Goal: Task Accomplishment & Management: Complete application form

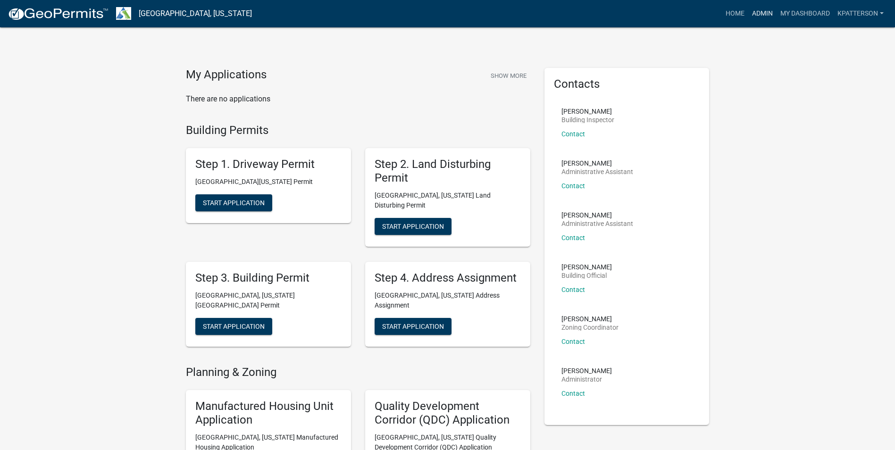
click at [759, 8] on link "Admin" at bounding box center [763, 14] width 28 height 18
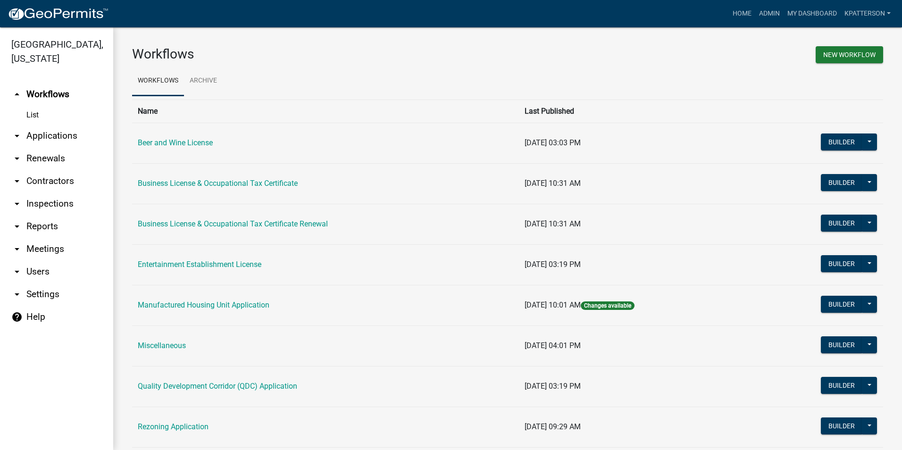
click at [71, 125] on link "arrow_drop_down Applications" at bounding box center [56, 136] width 113 height 23
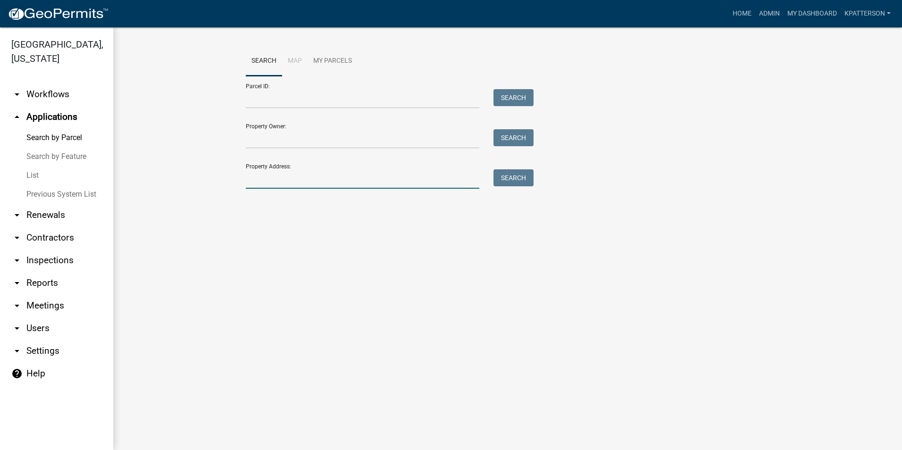
click at [275, 184] on input "Property Address:" at bounding box center [363, 178] width 234 height 19
type input "[STREET_ADDRESS][PERSON_NAME]"
click at [516, 181] on button "Search" at bounding box center [514, 177] width 40 height 17
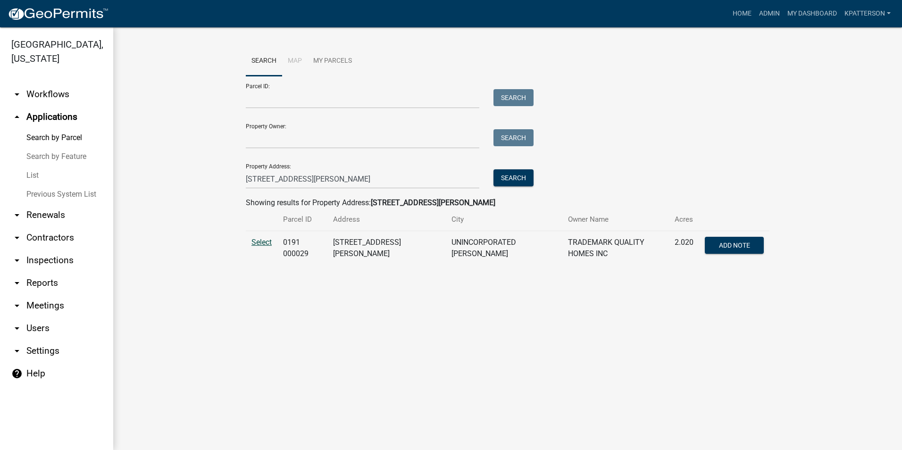
click at [258, 241] on span "Select" at bounding box center [262, 242] width 20 height 9
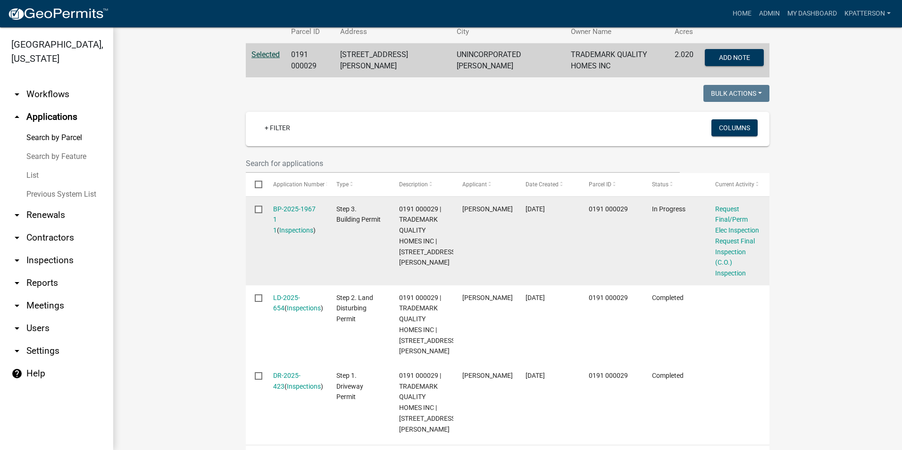
scroll to position [189, 0]
click at [307, 208] on link "BP-2025-1967 1 1" at bounding box center [294, 218] width 42 height 29
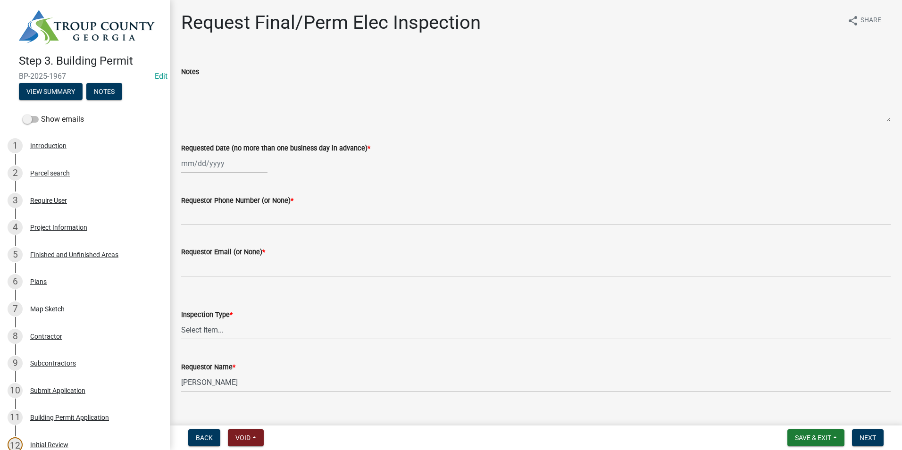
select select "8"
select select "2025"
click at [228, 164] on div "[PERSON_NAME] Feb Mar Apr [PERSON_NAME][DATE] Oct Nov [DATE] 1526 1527 1528 152…" at bounding box center [224, 163] width 86 height 19
click at [223, 255] on div "20" at bounding box center [220, 259] width 15 height 15
type input "[DATE]"
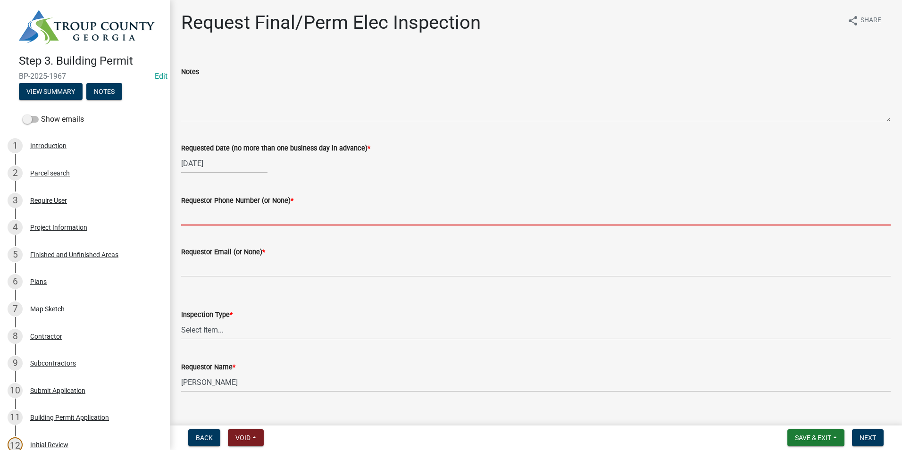
click at [225, 216] on input "Requestor Phone Number (or None) *" at bounding box center [536, 215] width 710 height 19
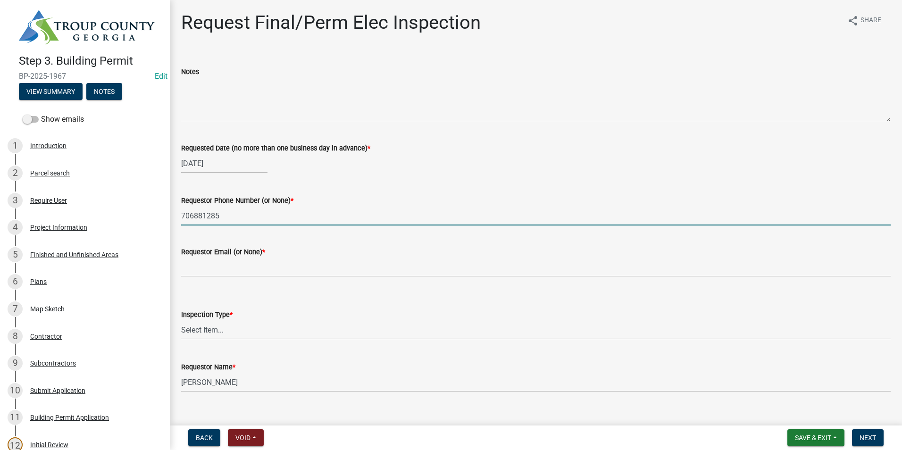
type input "7068812857"
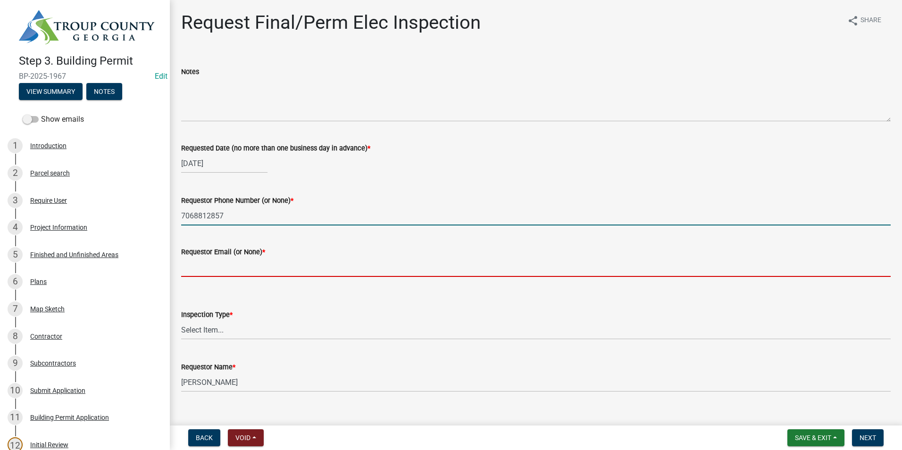
type input "[EMAIL_ADDRESS][DOMAIN_NAME]"
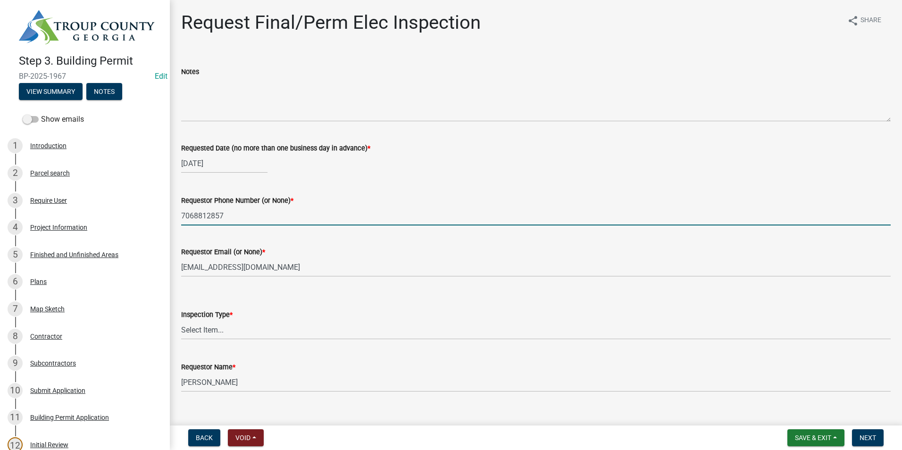
type input "7068812857"
click at [246, 329] on select "Select Item... Final/Permanent Electrical" at bounding box center [536, 329] width 710 height 19
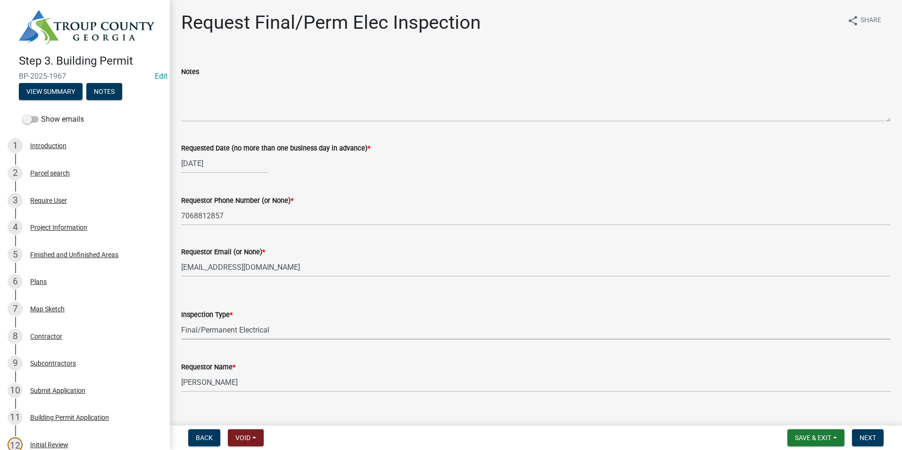
click at [181, 320] on select "Select Item... Final/Permanent Electrical" at bounding box center [536, 329] width 710 height 19
select select "15602396-5ec3-4d50-b7ba-128f4fe7a0c1"
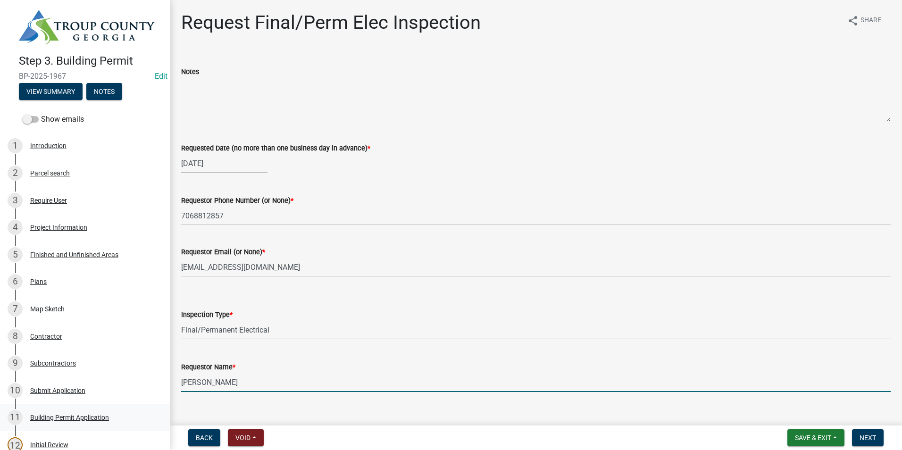
drag, startPoint x: 255, startPoint y: 376, endPoint x: 161, endPoint y: 409, distance: 99.4
click at [161, 409] on div "Step 3. Building Permit BP-2025-1967 Edit View Summary Notes Show emails 1 Intr…" at bounding box center [451, 225] width 902 height 450
type input "Zach - Trademark"
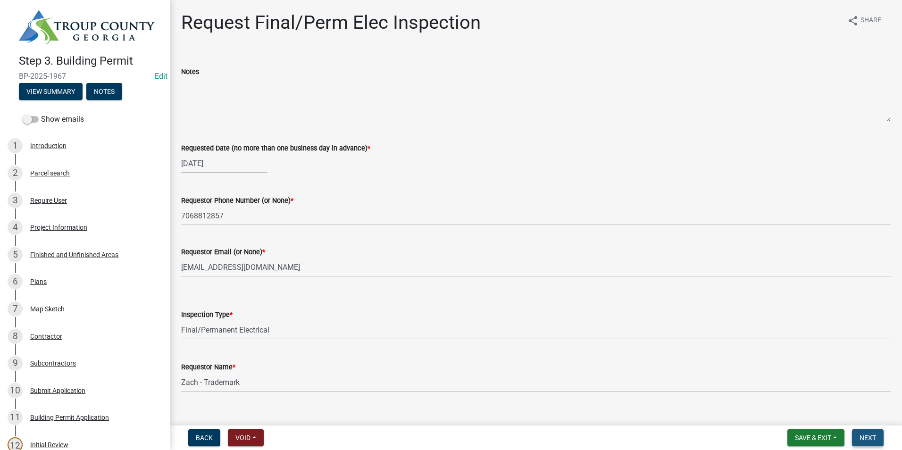
click at [872, 437] on span "Next" at bounding box center [868, 438] width 17 height 8
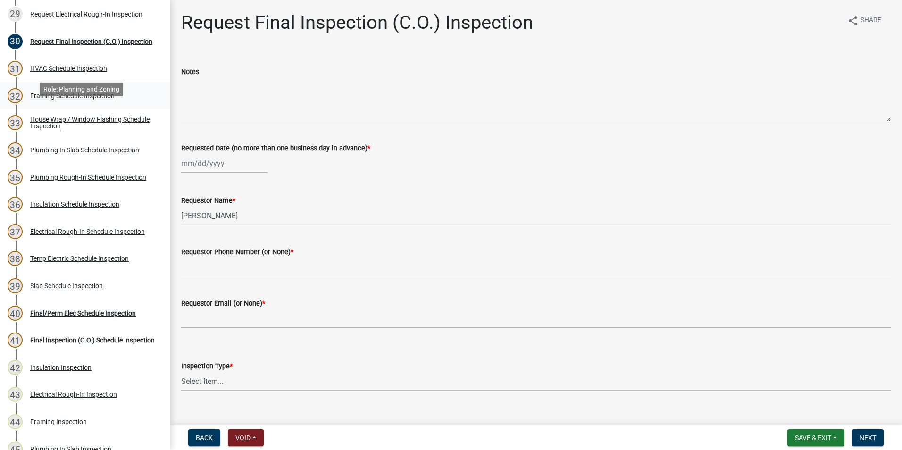
scroll to position [897, 0]
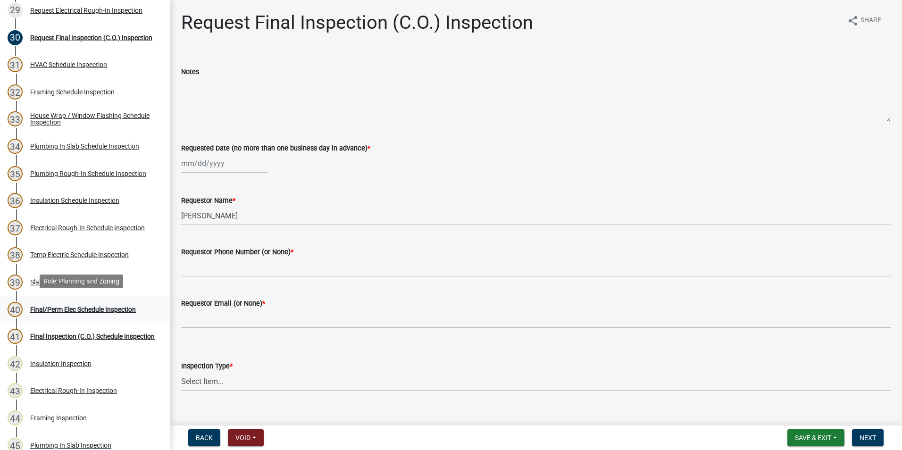
click at [88, 313] on div "40 Final/Perm Elec Schedule Inspection" at bounding box center [81, 309] width 147 height 15
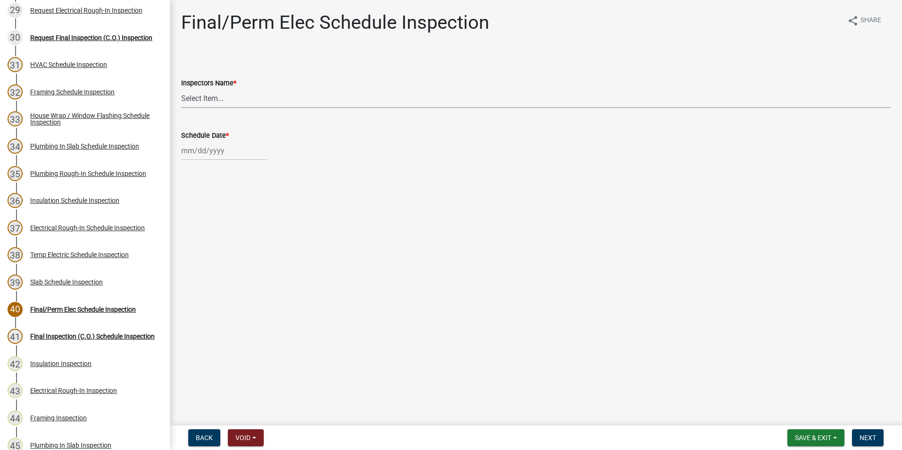
click at [218, 97] on select "Select Item... [PERSON_NAME] ([PERSON_NAME]) drichardson ([PERSON_NAME]) knorre…" at bounding box center [536, 98] width 710 height 19
select select "a5a5a9dc-14a5-4192-801a-4b6ec73e6000"
click at [181, 89] on select "Select Item... [PERSON_NAME] ([PERSON_NAME]) drichardson ([PERSON_NAME]) knorre…" at bounding box center [536, 98] width 710 height 19
click at [214, 149] on div at bounding box center [224, 150] width 86 height 19
select select "8"
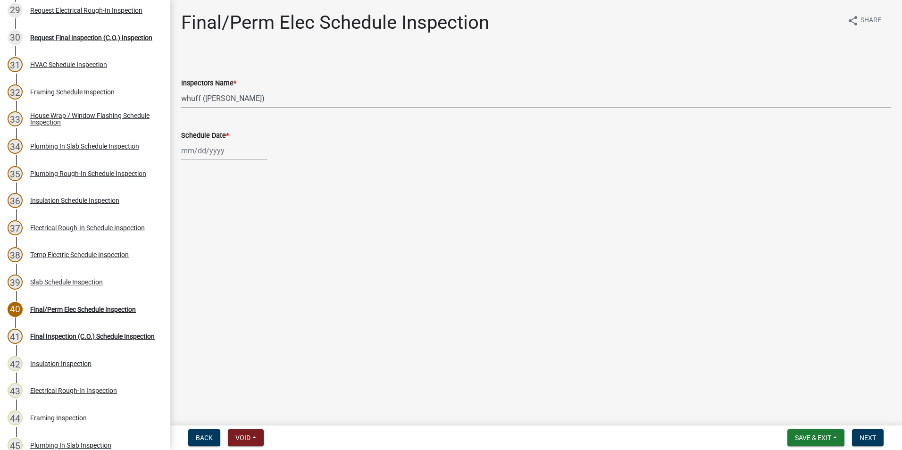
select select "2025"
click at [225, 247] on div "20" at bounding box center [220, 246] width 15 height 15
type input "[DATE]"
click at [864, 434] on span "Next" at bounding box center [868, 438] width 17 height 8
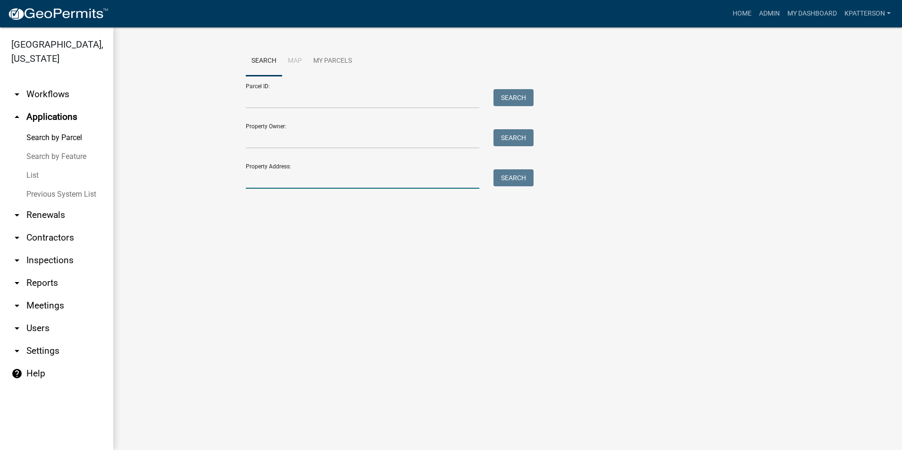
click at [289, 177] on input "Property Address:" at bounding box center [363, 178] width 234 height 19
type input "[STREET_ADDRESS][PERSON_NAME]"
click at [528, 176] on button "Search" at bounding box center [514, 177] width 40 height 17
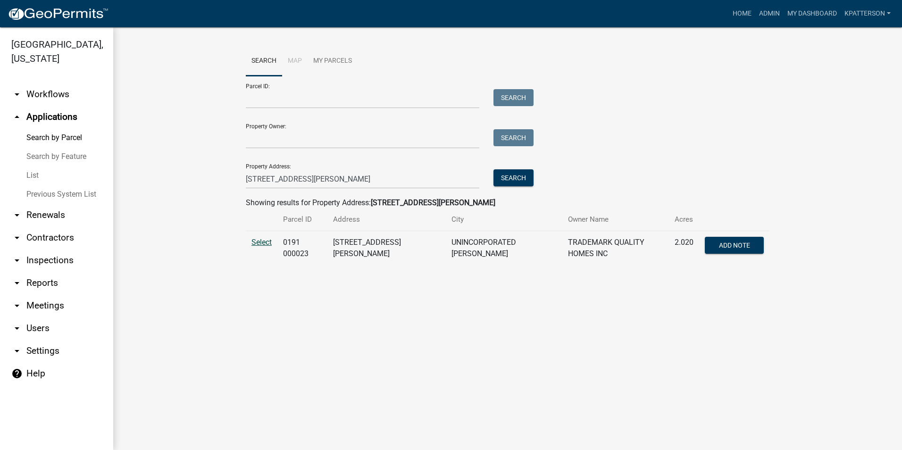
click at [269, 243] on span "Select" at bounding box center [262, 242] width 20 height 9
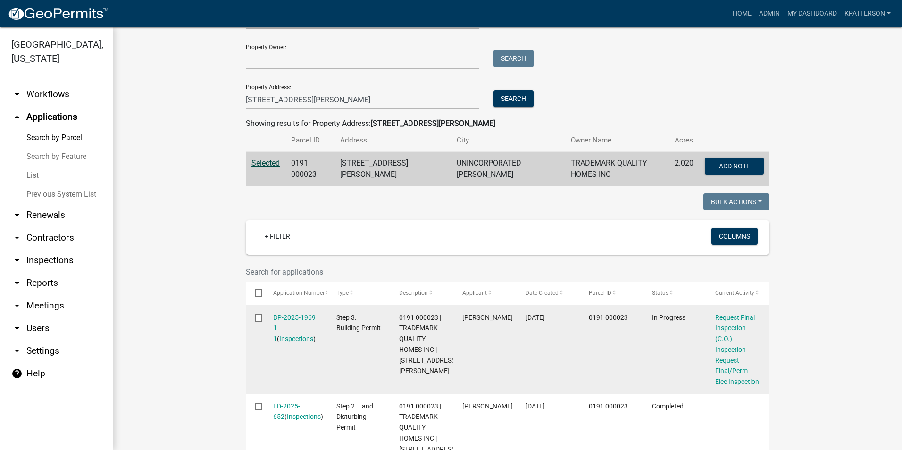
scroll to position [94, 0]
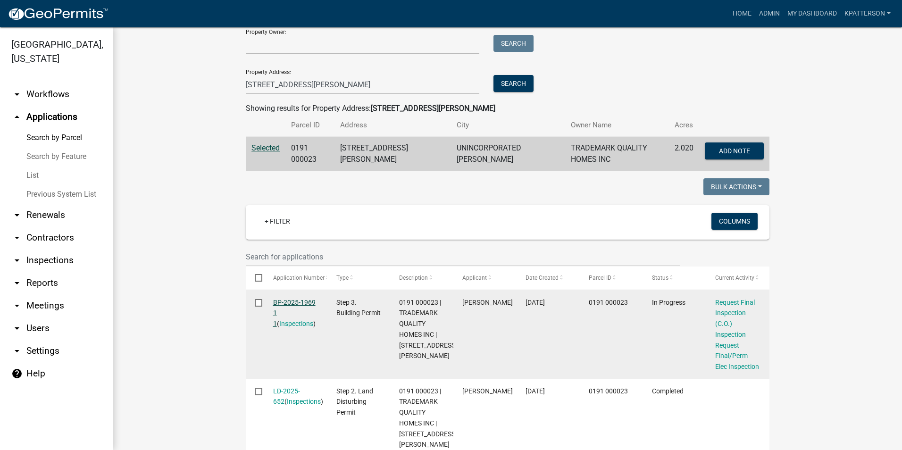
click at [299, 299] on link "BP-2025-1969 1 1" at bounding box center [294, 313] width 42 height 29
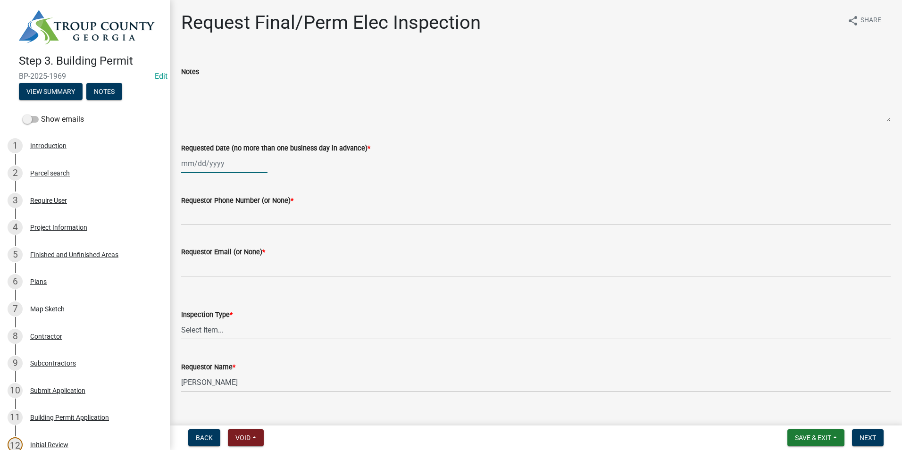
click at [211, 163] on div at bounding box center [224, 163] width 86 height 19
select select "8"
select select "2025"
click at [219, 253] on div "20" at bounding box center [220, 259] width 15 height 15
type input "[DATE]"
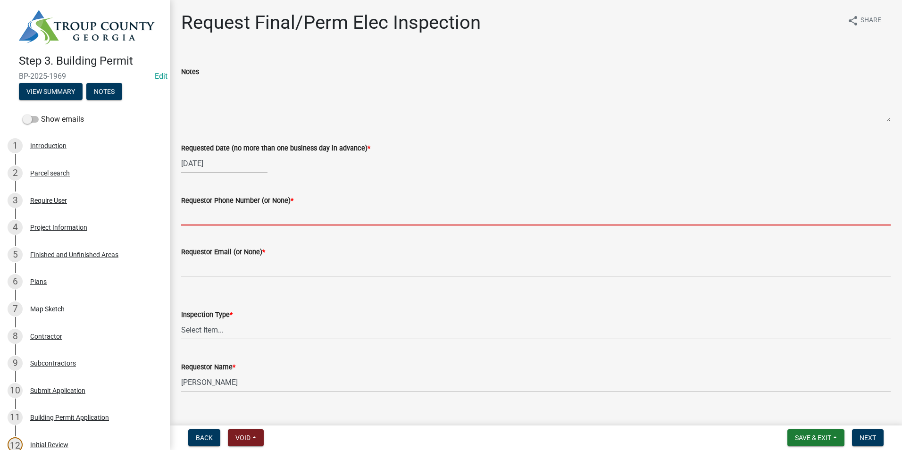
click at [219, 207] on input "Requestor Phone Number (or None) *" at bounding box center [536, 215] width 710 height 19
type input "7068812857"
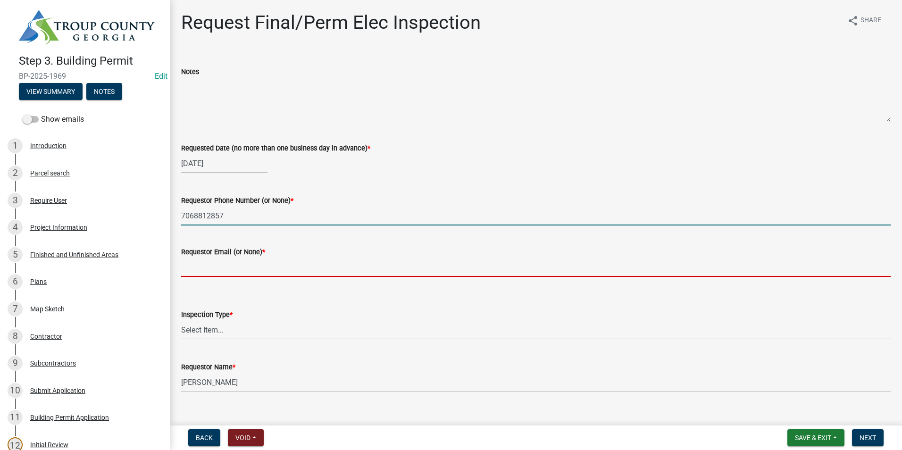
type input "[EMAIL_ADDRESS][DOMAIN_NAME]"
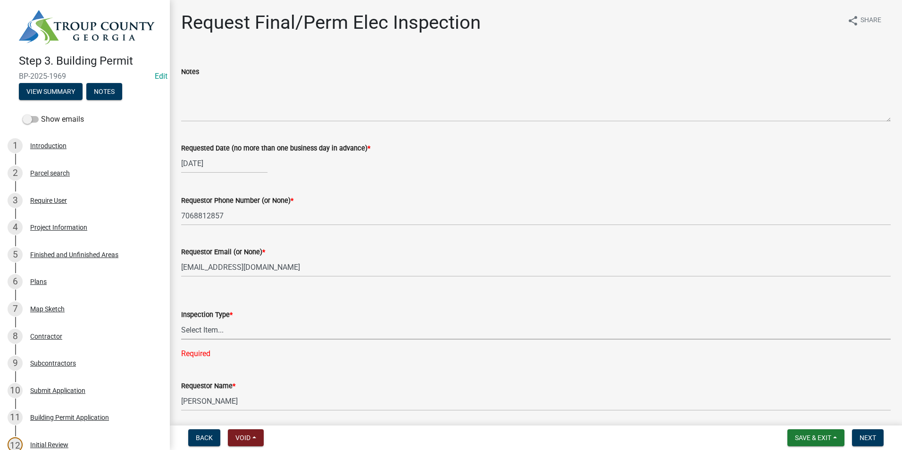
click at [202, 332] on select "Select Item... Final/Permanent Electrical" at bounding box center [536, 329] width 710 height 19
click at [181, 320] on select "Select Item... Final/Permanent Electrical" at bounding box center [536, 329] width 710 height 19
select select "15602396-5ec3-4d50-b7ba-128f4fe7a0c1"
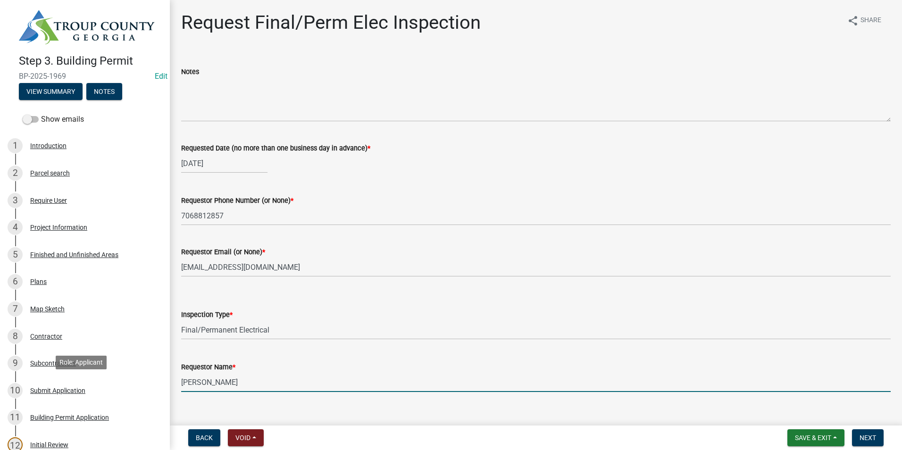
drag, startPoint x: 252, startPoint y: 388, endPoint x: 86, endPoint y: 368, distance: 167.4
click at [86, 385] on div "Step 3. Building Permit BP-2025-1969 Edit View Summary Notes Show emails 1 Intr…" at bounding box center [451, 225] width 902 height 450
type input "\"
type input "Zach - Trademark"
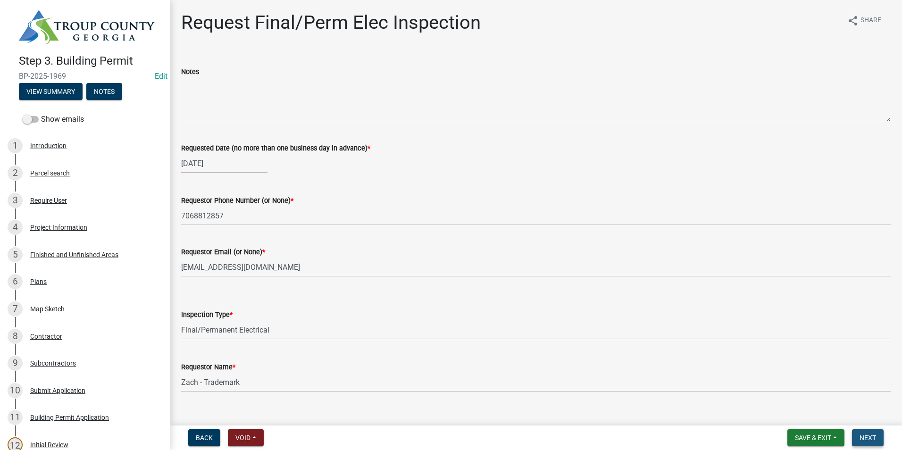
click at [872, 435] on span "Next" at bounding box center [868, 438] width 17 height 8
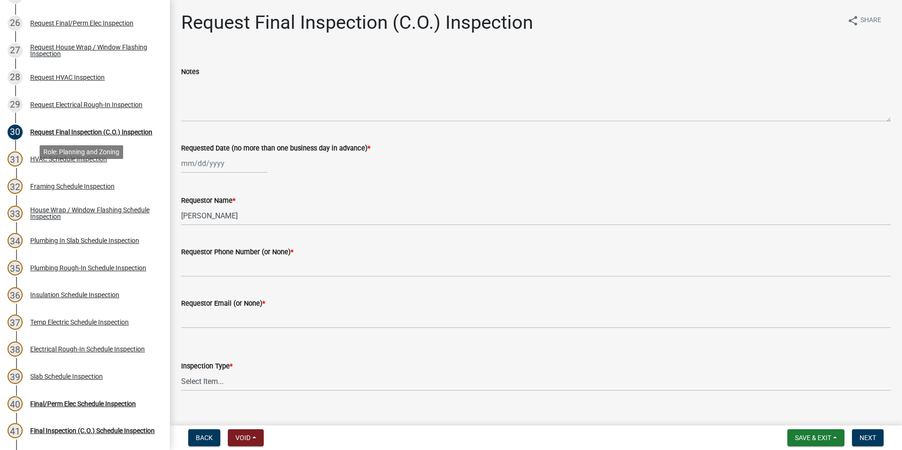
scroll to position [850, 0]
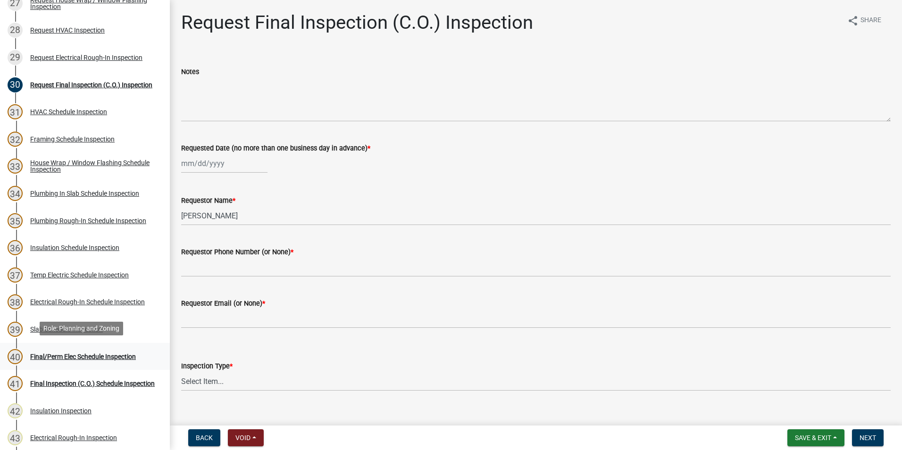
click at [68, 355] on div "Final/Perm Elec Schedule Inspection" at bounding box center [83, 357] width 106 height 7
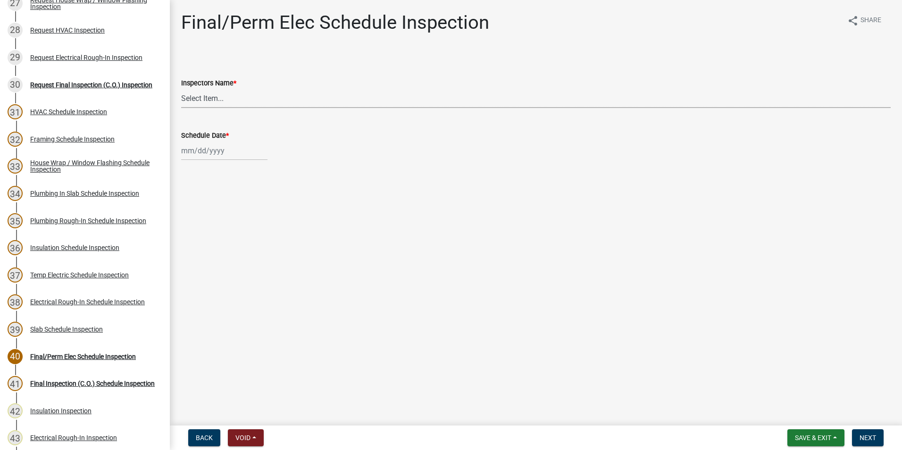
click at [213, 105] on select "Select Item... [PERSON_NAME] ([PERSON_NAME]) drichardson ([PERSON_NAME]) knorre…" at bounding box center [536, 98] width 710 height 19
select select "a5a5a9dc-14a5-4192-801a-4b6ec73e6000"
click at [181, 89] on select "Select Item... [PERSON_NAME] ([PERSON_NAME]) drichardson ([PERSON_NAME]) knorre…" at bounding box center [536, 98] width 710 height 19
click at [202, 148] on div at bounding box center [224, 150] width 86 height 19
select select "8"
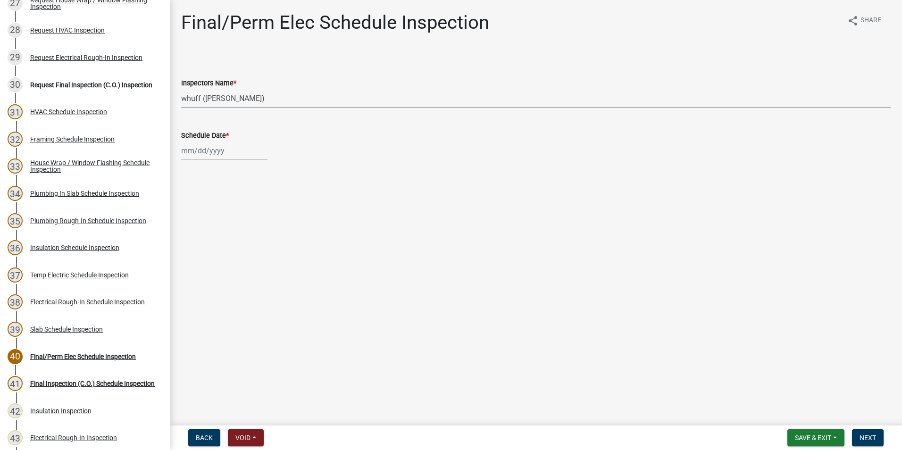
select select "2025"
click at [222, 248] on div "20" at bounding box center [220, 246] width 15 height 15
type input "[DATE]"
click at [869, 439] on span "Next" at bounding box center [868, 438] width 17 height 8
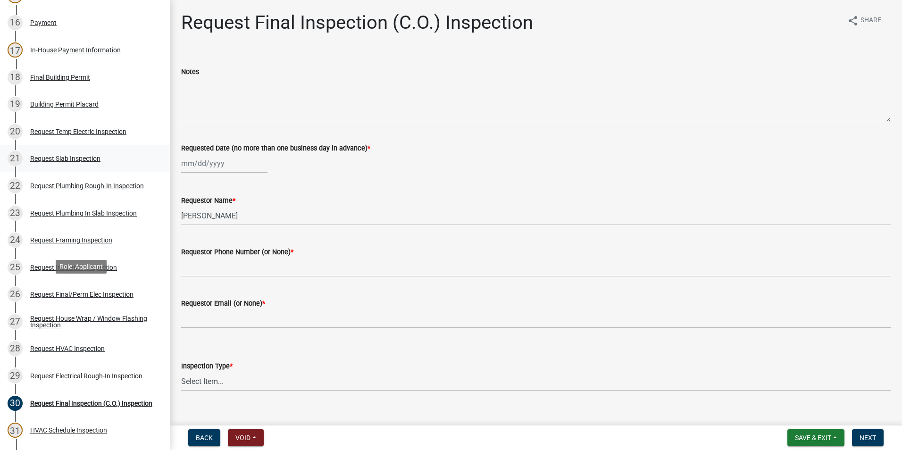
scroll to position [425, 0]
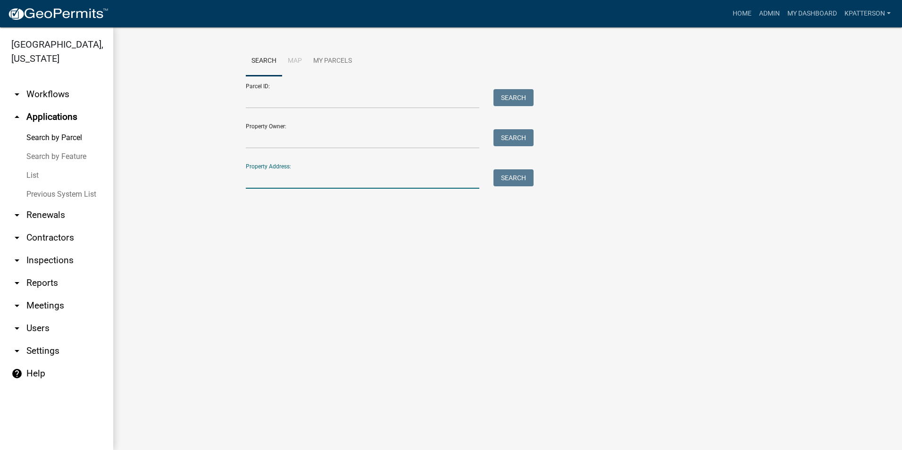
drag, startPoint x: 283, startPoint y: 181, endPoint x: 279, endPoint y: 176, distance: 5.8
click at [283, 181] on input "Property Address:" at bounding box center [363, 178] width 234 height 19
type input "[STREET_ADDRESS][PERSON_NAME]"
click at [510, 182] on button "Search" at bounding box center [514, 177] width 40 height 17
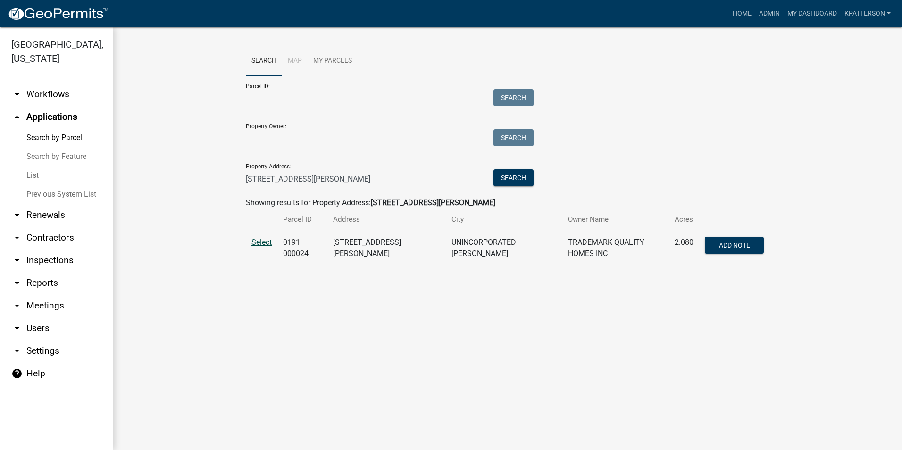
click at [257, 241] on span "Select" at bounding box center [262, 242] width 20 height 9
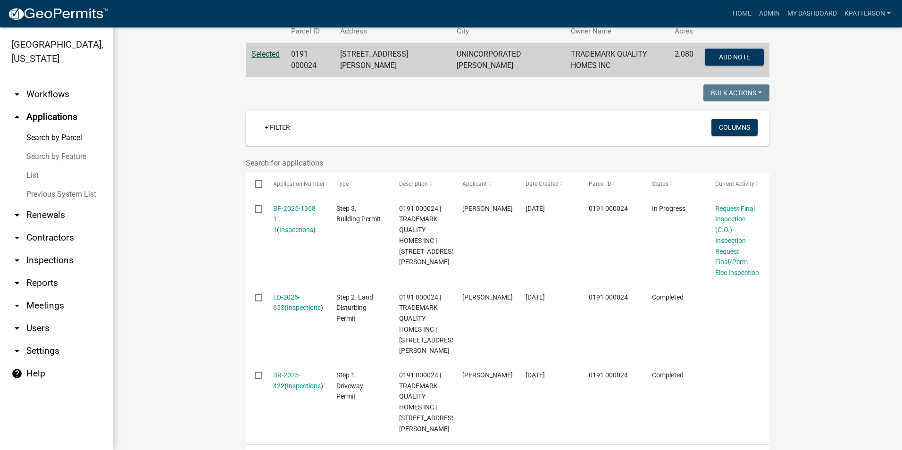
scroll to position [189, 0]
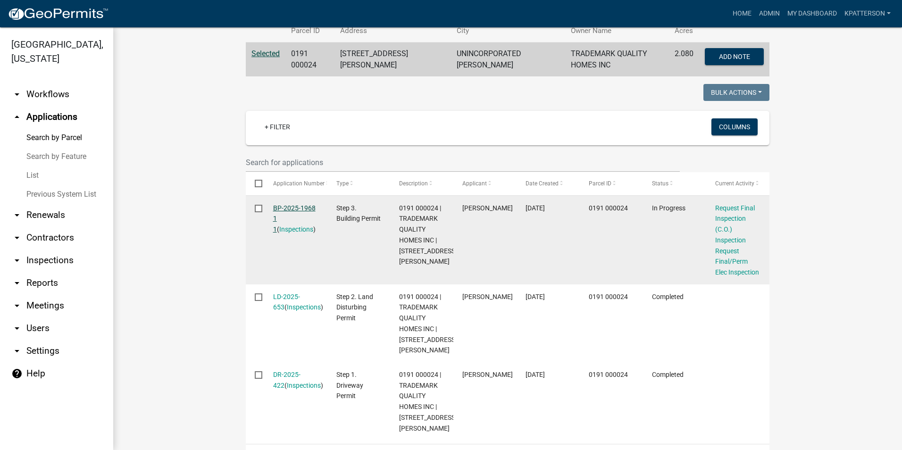
click at [297, 205] on link "BP-2025-1968 1 1" at bounding box center [294, 218] width 42 height 29
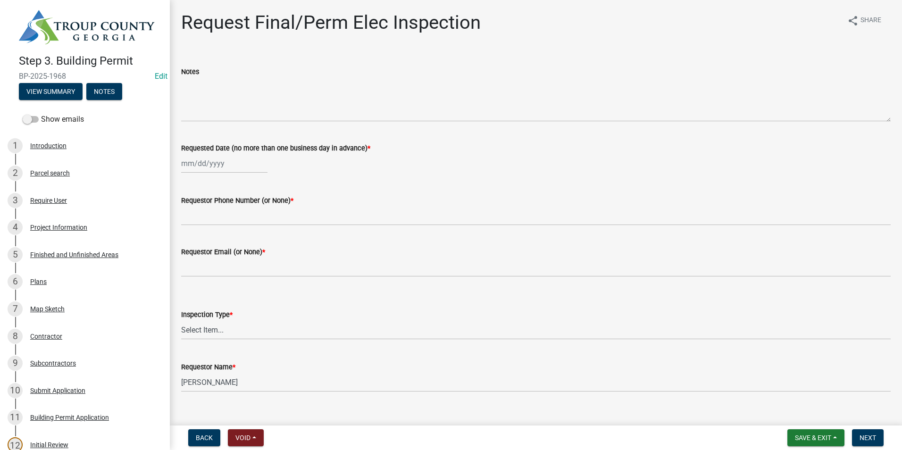
select select "8"
select select "2025"
click at [219, 162] on div "[PERSON_NAME] Feb Mar Apr [PERSON_NAME][DATE] Oct Nov [DATE] 1526 1527 1528 152…" at bounding box center [224, 163] width 86 height 19
click at [226, 254] on div "20" at bounding box center [220, 259] width 15 height 15
type input "[DATE]"
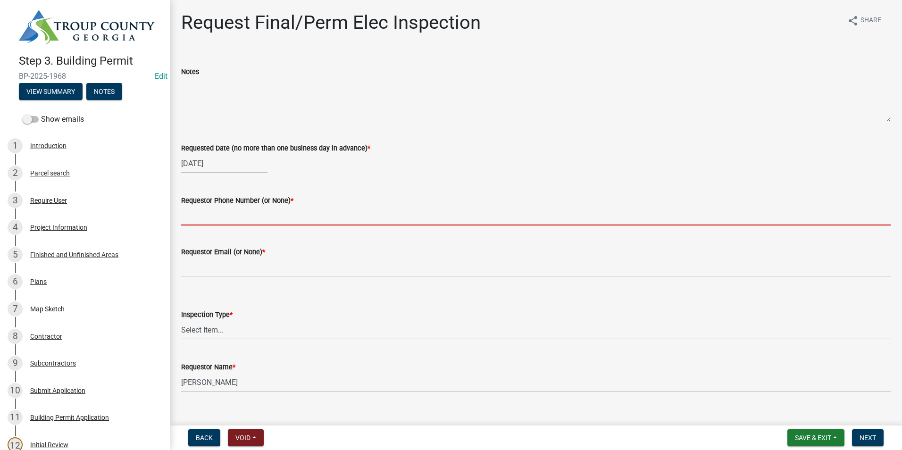
click at [229, 216] on input "Requestor Phone Number (or None) *" at bounding box center [536, 215] width 710 height 19
type input "7068812857"
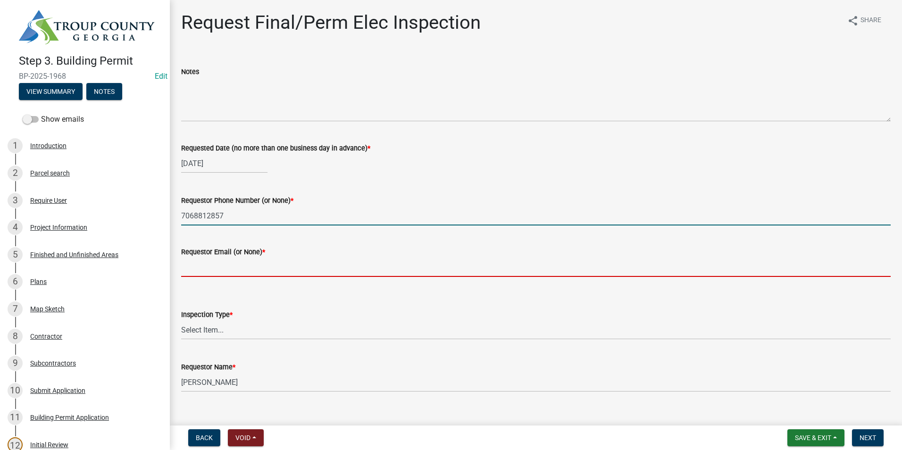
type input "[EMAIL_ADDRESS][DOMAIN_NAME]"
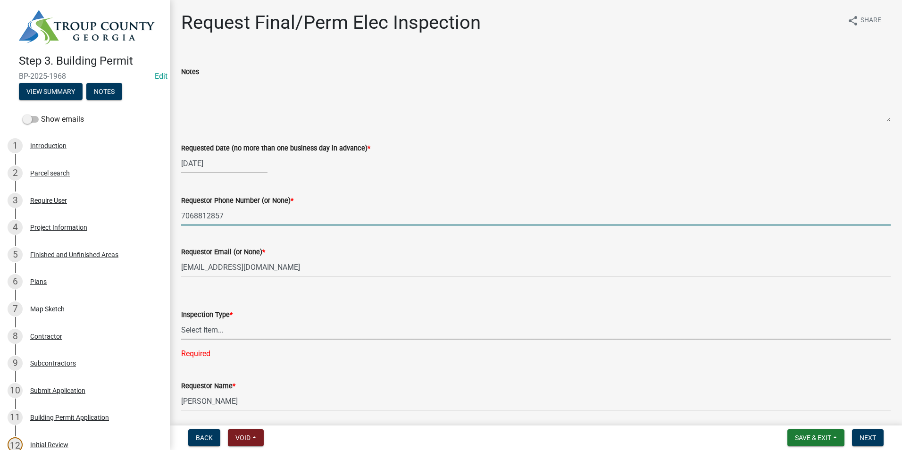
click at [214, 332] on select "Select Item... Final/Permanent Electrical" at bounding box center [536, 329] width 710 height 19
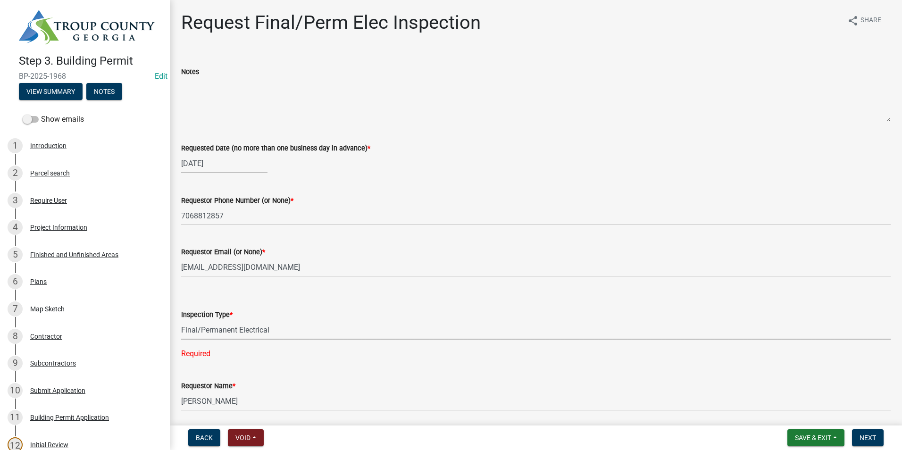
click at [181, 320] on select "Select Item... Final/Permanent Electrical" at bounding box center [536, 329] width 710 height 19
select select "15602396-5ec3-4d50-b7ba-128f4fe7a0c1"
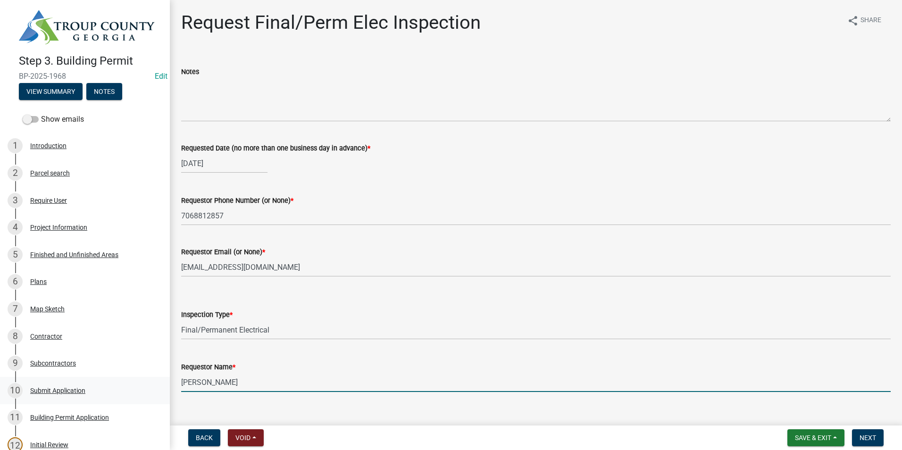
drag, startPoint x: 245, startPoint y: 381, endPoint x: 134, endPoint y: 386, distance: 111.5
click at [134, 386] on div "Step 3. Building Permit BP-2025-1968 Edit View Summary Notes Show emails 1 Intr…" at bounding box center [451, 225] width 902 height 450
type input "Zach - Trademark"
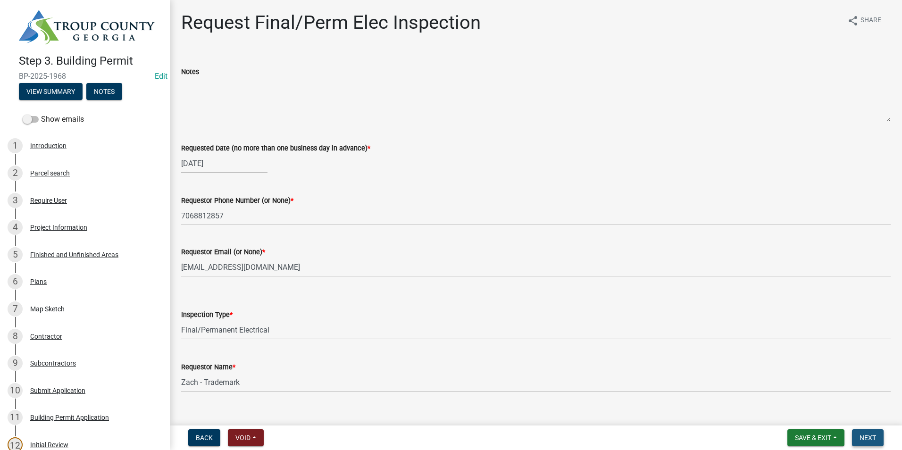
click at [870, 437] on span "Next" at bounding box center [868, 438] width 17 height 8
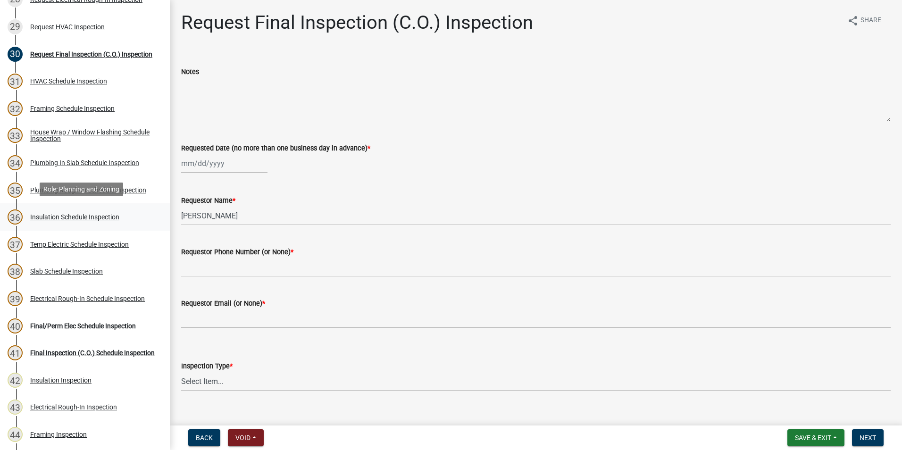
scroll to position [897, 0]
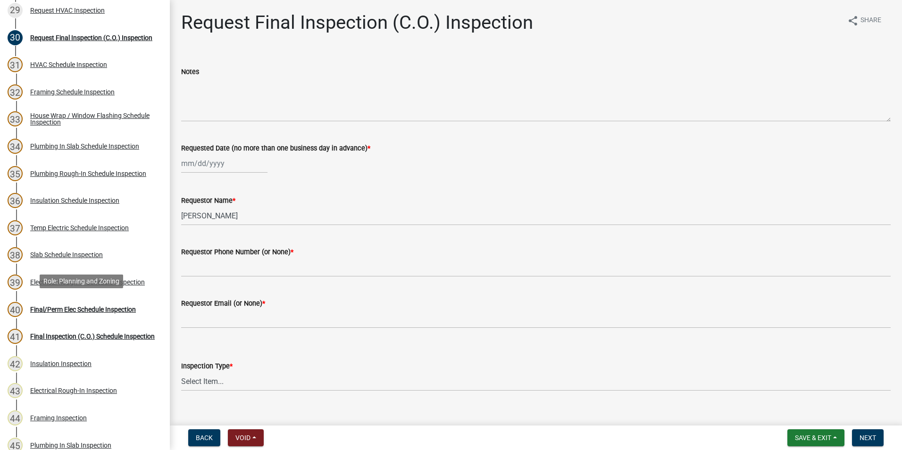
click at [67, 307] on div "Final/Perm Elec Schedule Inspection" at bounding box center [83, 309] width 106 height 7
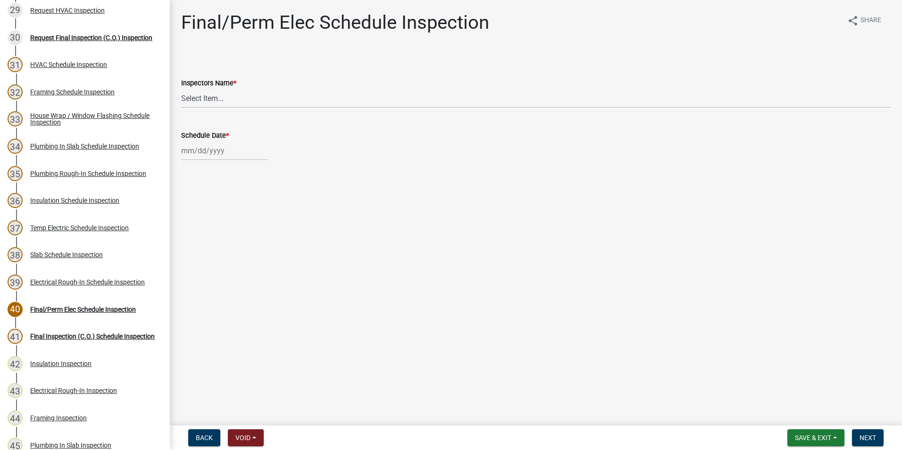
click at [231, 119] on div "Schedule Date *" at bounding box center [536, 139] width 710 height 44
click at [225, 122] on div "Schedule Date *" at bounding box center [536, 139] width 710 height 44
click at [218, 132] on div "Schedule Date *" at bounding box center [536, 139] width 710 height 44
drag, startPoint x: 218, startPoint y: 132, endPoint x: 205, endPoint y: 110, distance: 25.6
click at [205, 110] on wm-data-entity-input "Inspectors Name * Select Item... [PERSON_NAME] ([PERSON_NAME]) drichardson ([PE…" at bounding box center [536, 85] width 710 height 64
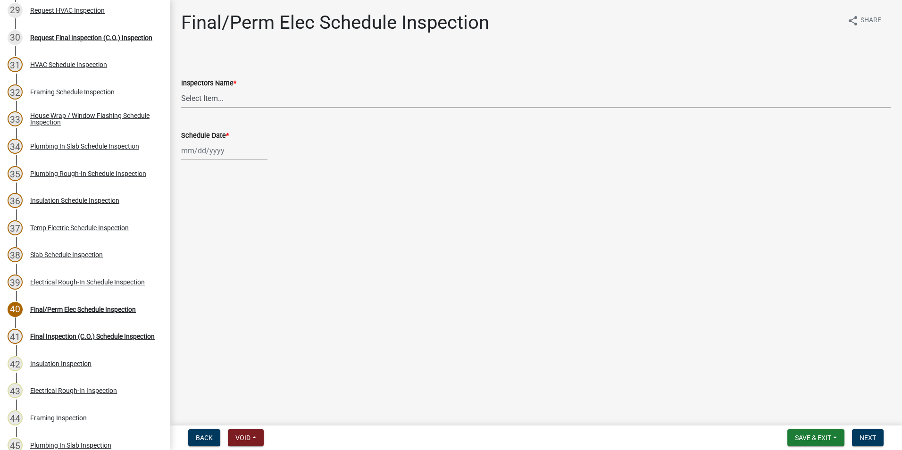
click at [204, 102] on select "Select Item... [PERSON_NAME] ([PERSON_NAME]) drichardson ([PERSON_NAME]) knorre…" at bounding box center [536, 98] width 710 height 19
select select "a5a5a9dc-14a5-4192-801a-4b6ec73e6000"
click at [181, 89] on select "Select Item... [PERSON_NAME] ([PERSON_NAME]) drichardson ([PERSON_NAME]) knorre…" at bounding box center [536, 98] width 710 height 19
click at [207, 144] on div at bounding box center [224, 150] width 86 height 19
select select "8"
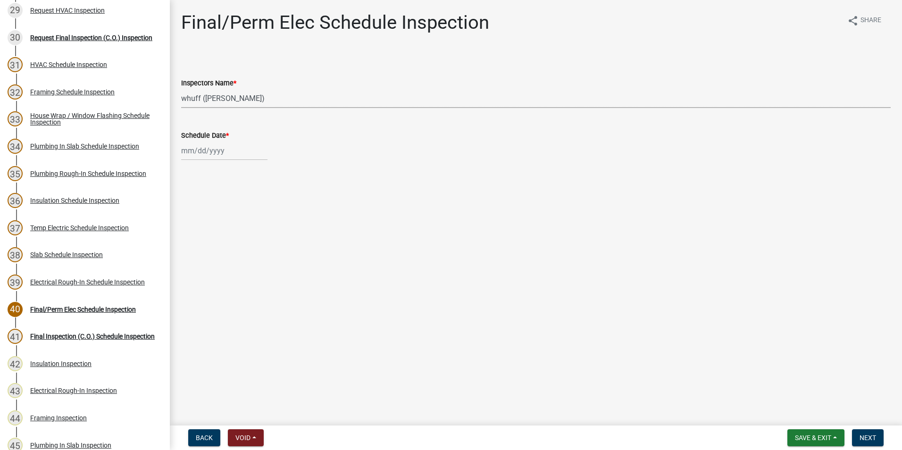
select select "2025"
click at [217, 243] on div "20" at bounding box center [220, 246] width 15 height 15
type input "[DATE]"
click at [874, 437] on span "Next" at bounding box center [868, 438] width 17 height 8
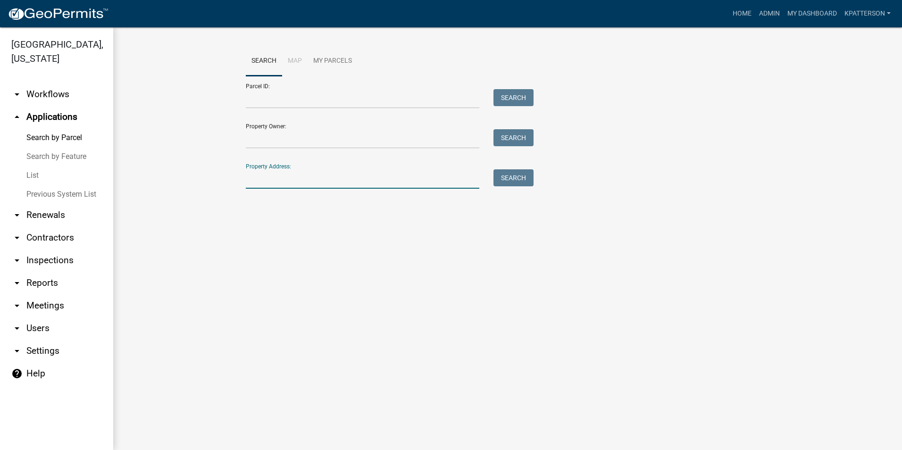
click at [292, 174] on input "Property Address:" at bounding box center [363, 178] width 234 height 19
type input "1310 new franklin"
click at [520, 181] on button "Search" at bounding box center [514, 177] width 40 height 17
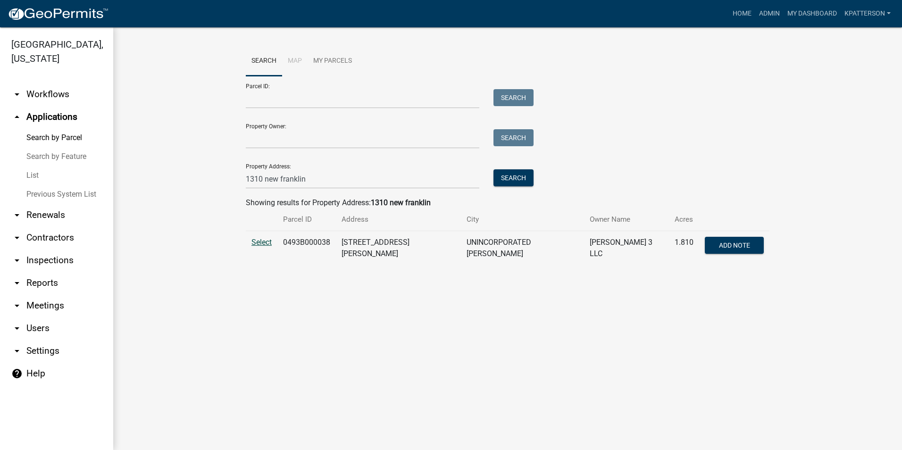
click at [263, 244] on span "Select" at bounding box center [262, 242] width 20 height 9
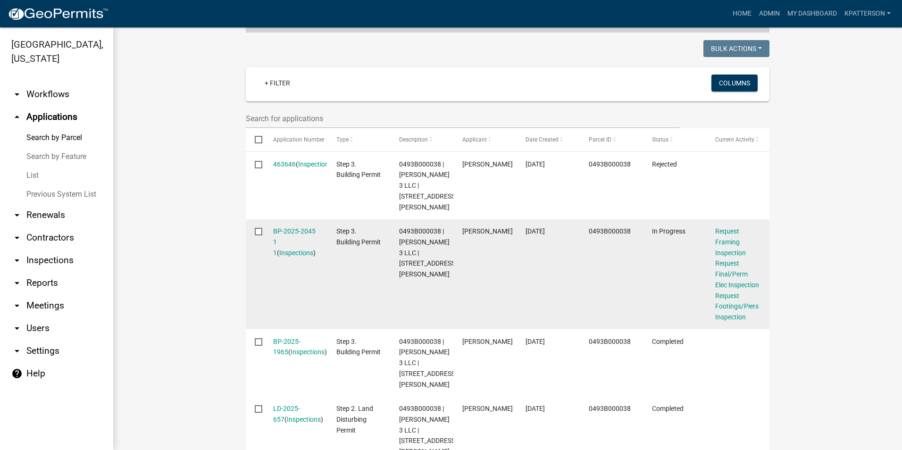
scroll to position [236, 0]
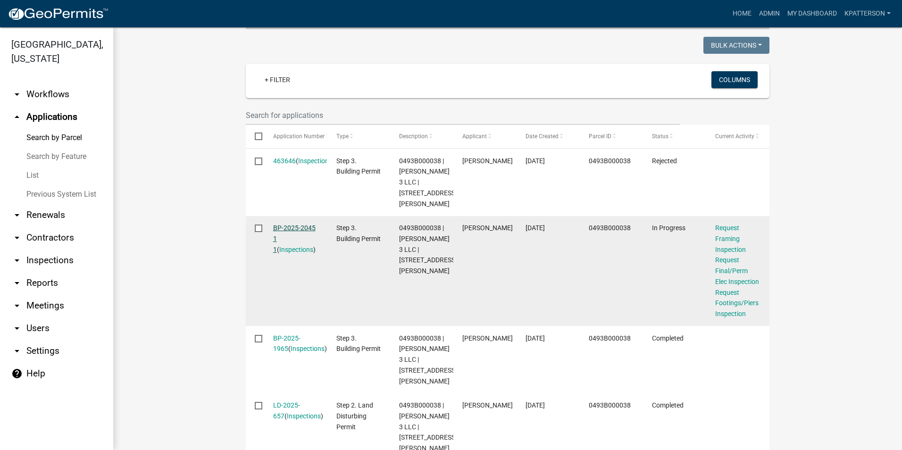
click at [295, 226] on link "BP-2025-2045 1 1" at bounding box center [294, 238] width 42 height 29
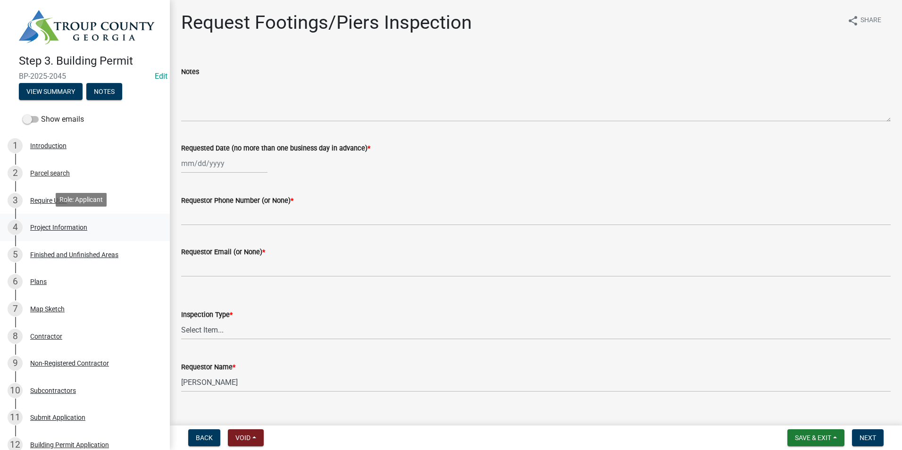
click at [61, 225] on div "Project Information" at bounding box center [58, 227] width 57 height 7
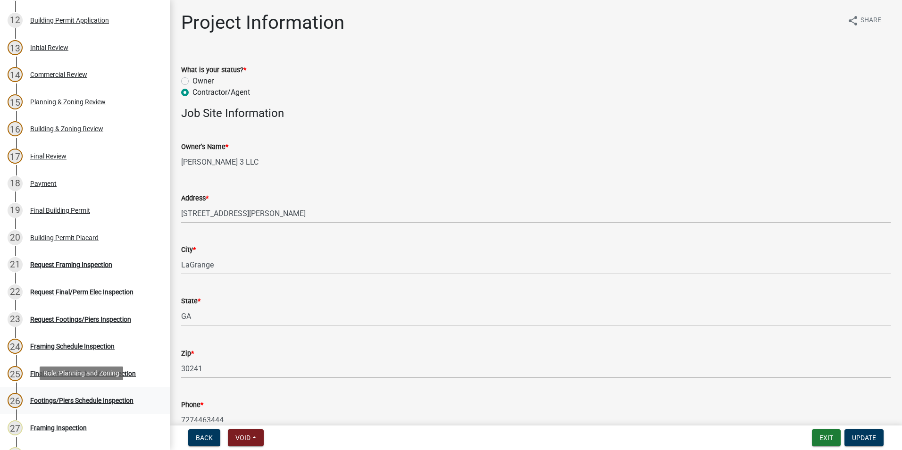
scroll to position [378, 0]
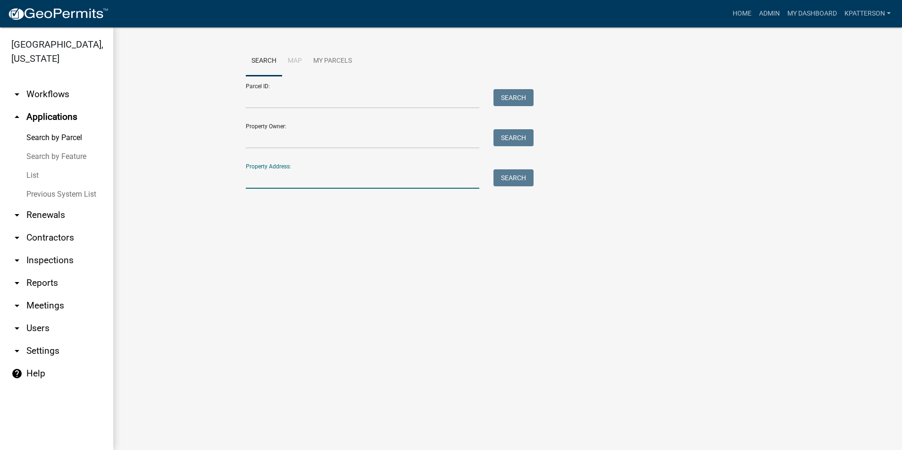
click at [271, 179] on input "Property Address:" at bounding box center [363, 178] width 234 height 19
type input "1310 new franklin"
click at [514, 185] on button "Search" at bounding box center [514, 177] width 40 height 17
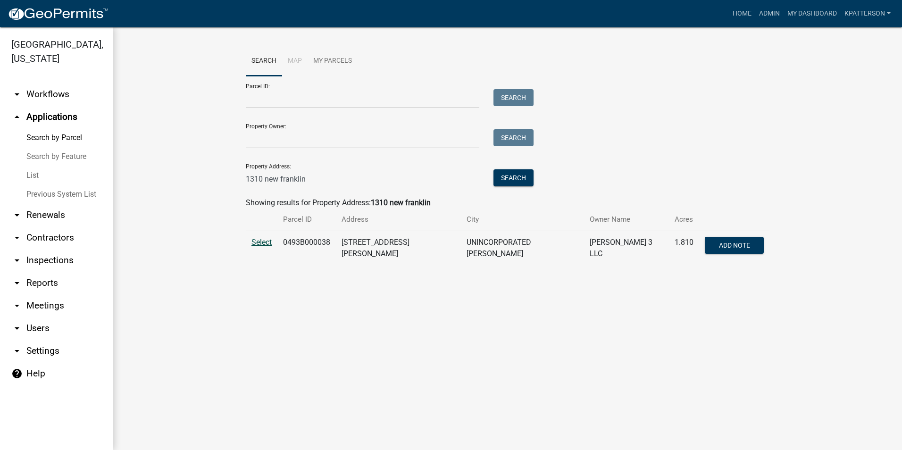
click at [262, 244] on span "Select" at bounding box center [262, 242] width 20 height 9
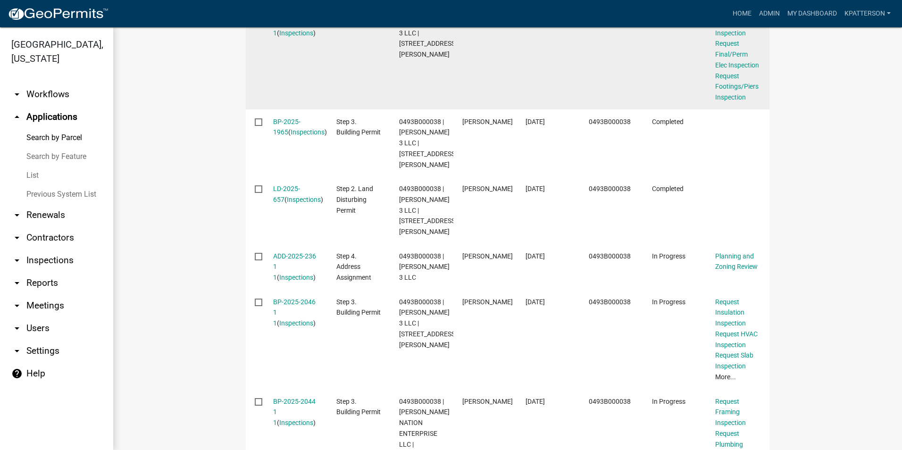
scroll to position [454, 0]
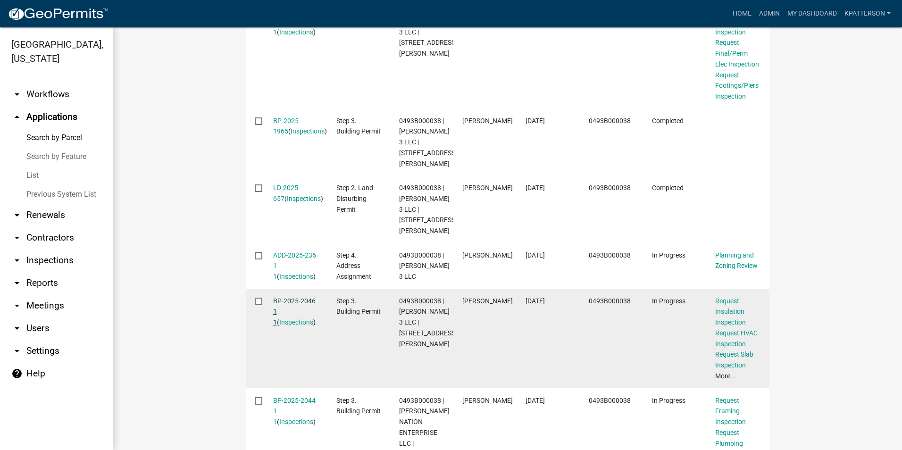
click at [275, 320] on link "BP-2025-2046 1 1" at bounding box center [294, 311] width 42 height 29
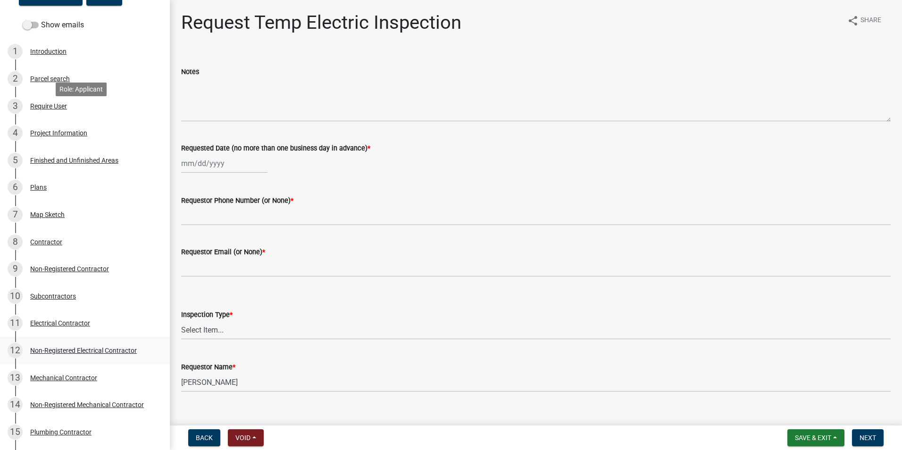
scroll to position [47, 0]
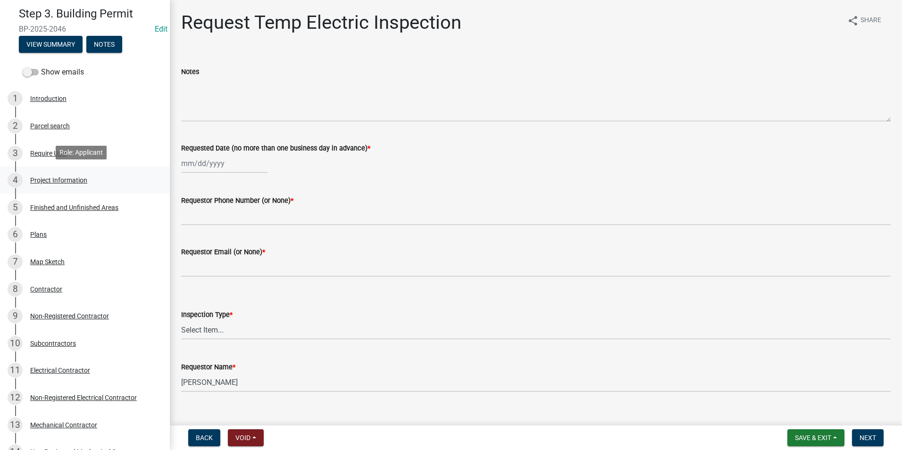
click at [79, 179] on div "Project Information" at bounding box center [58, 180] width 57 height 7
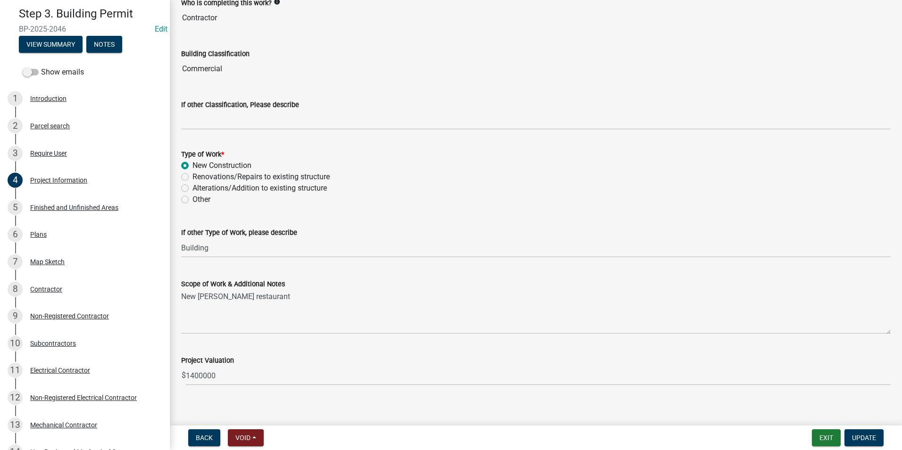
scroll to position [720, 0]
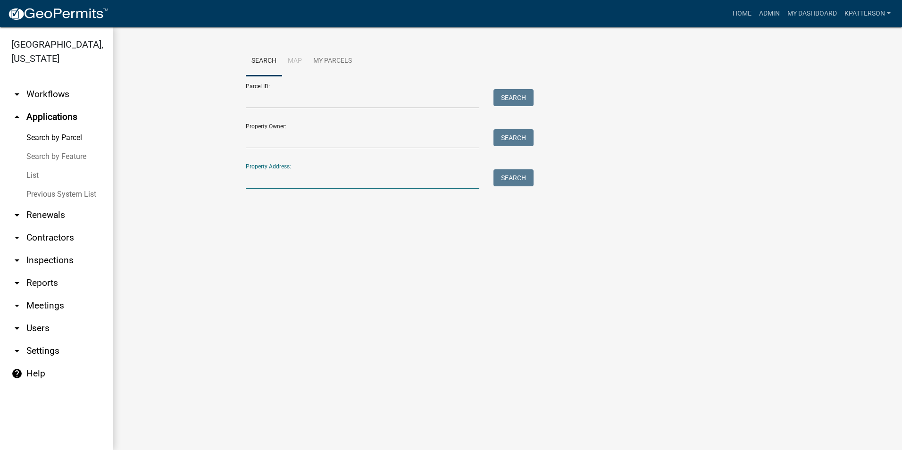
click at [249, 181] on input "Property Address:" at bounding box center [363, 178] width 234 height 19
type input "1310 new franklin"
click at [507, 176] on button "Search" at bounding box center [514, 177] width 40 height 17
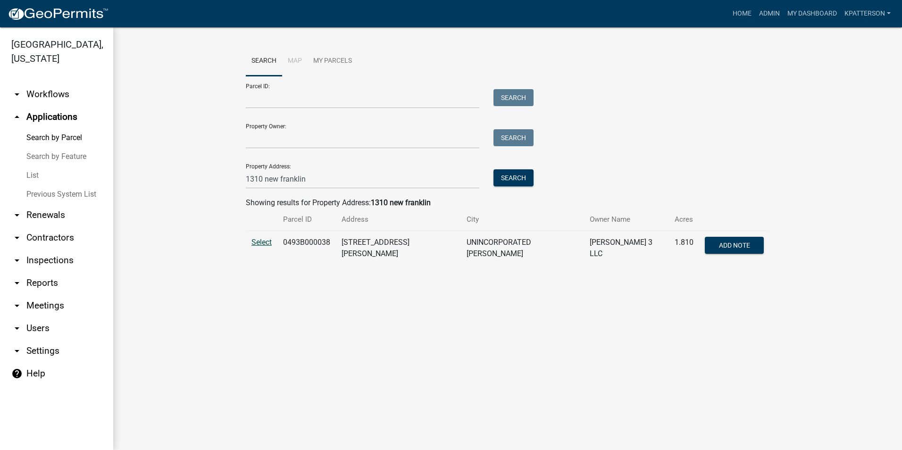
click at [265, 244] on span "Select" at bounding box center [262, 242] width 20 height 9
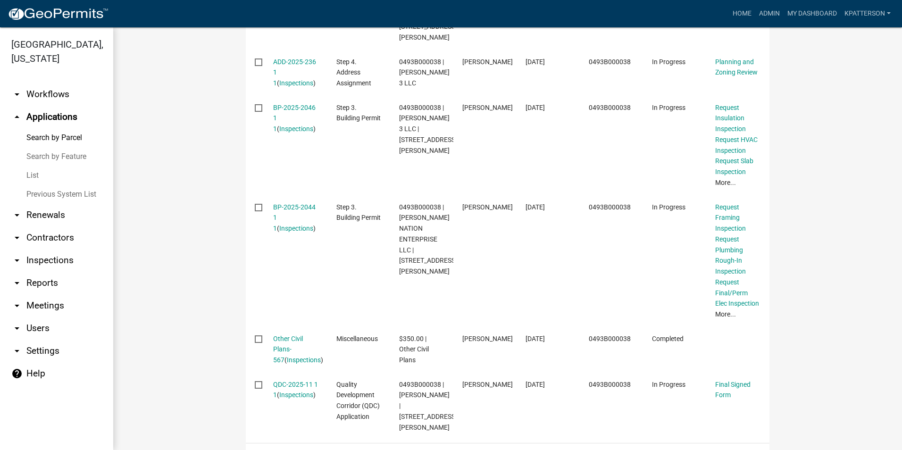
scroll to position [666, 0]
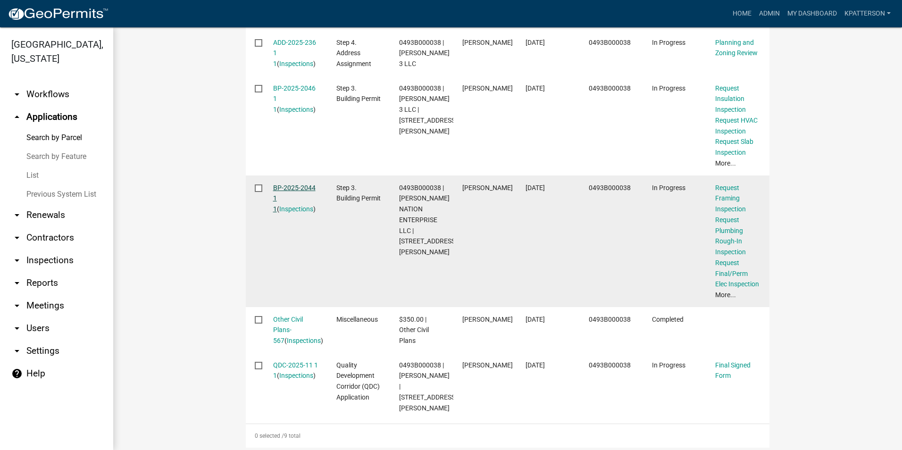
click at [301, 207] on link "BP-2025-2044 1 1" at bounding box center [294, 198] width 42 height 29
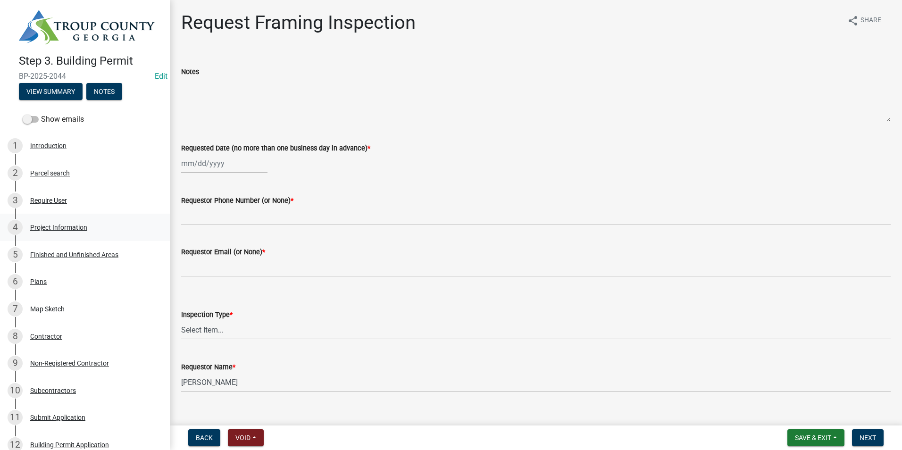
click at [68, 227] on div "Project Information" at bounding box center [58, 227] width 57 height 7
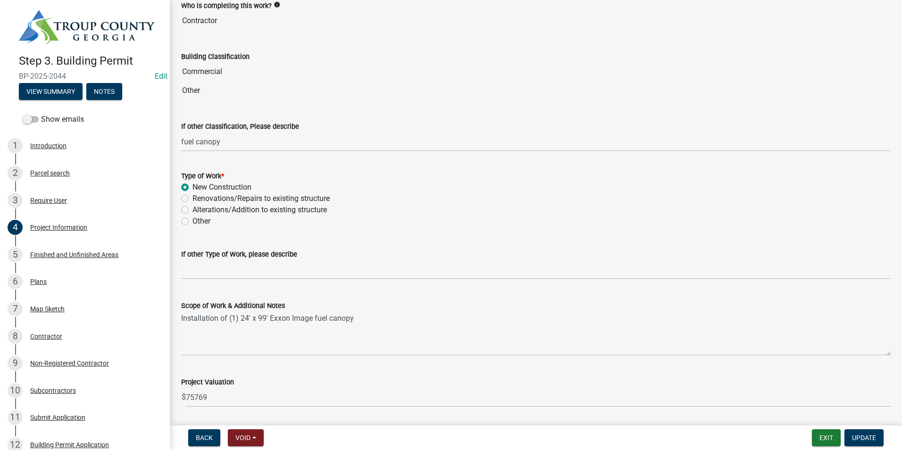
scroll to position [739, 0]
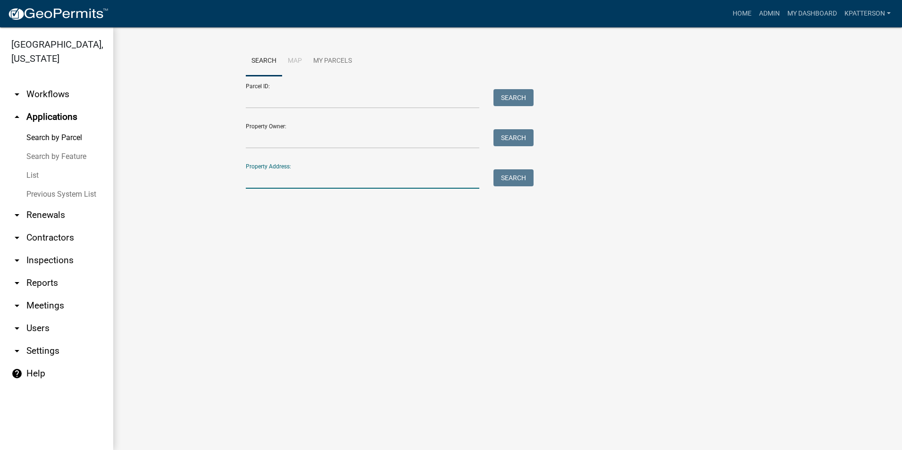
click at [275, 181] on input "Property Address:" at bounding box center [363, 178] width 234 height 19
type input "1310 new franklin"
click at [530, 172] on button "Search" at bounding box center [514, 177] width 40 height 17
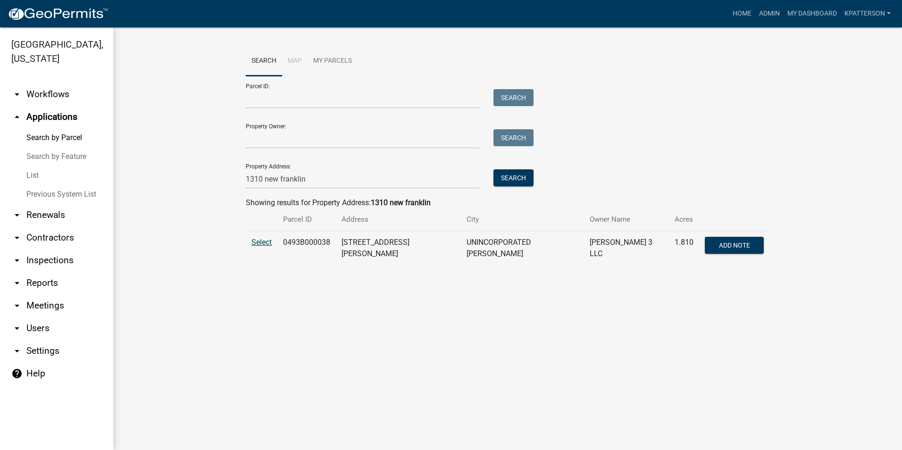
click at [264, 244] on span "Select" at bounding box center [262, 242] width 20 height 9
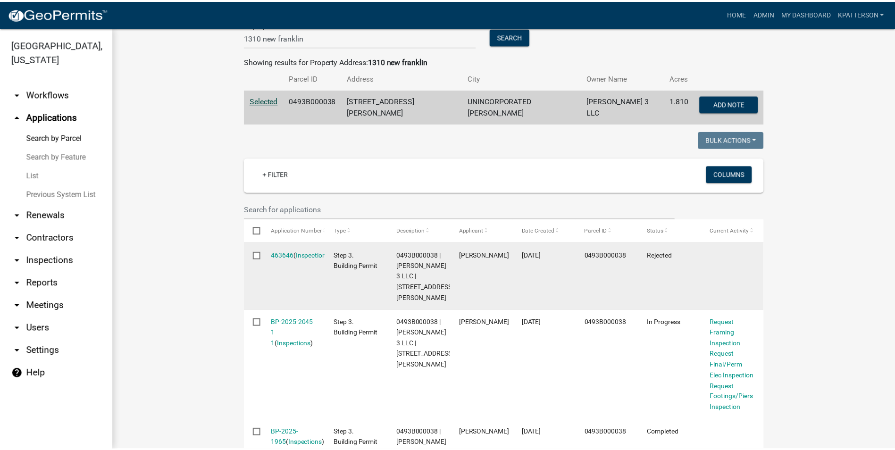
scroll to position [94, 0]
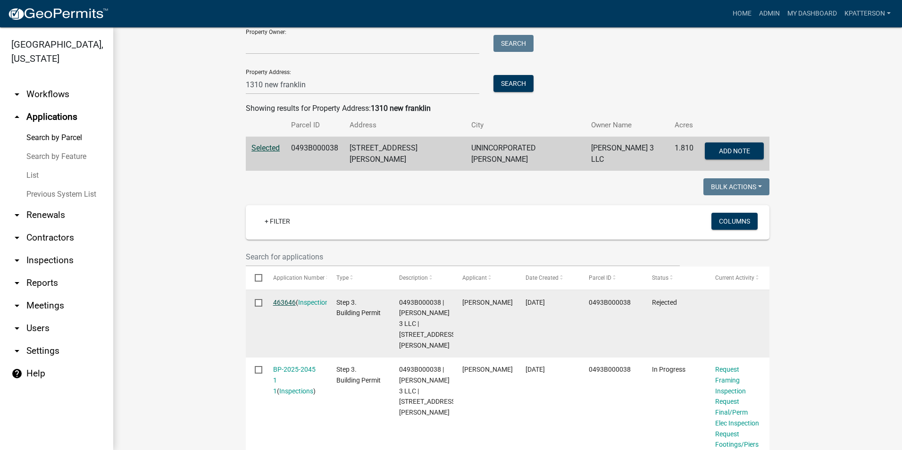
click at [280, 299] on link "463646" at bounding box center [284, 303] width 23 height 8
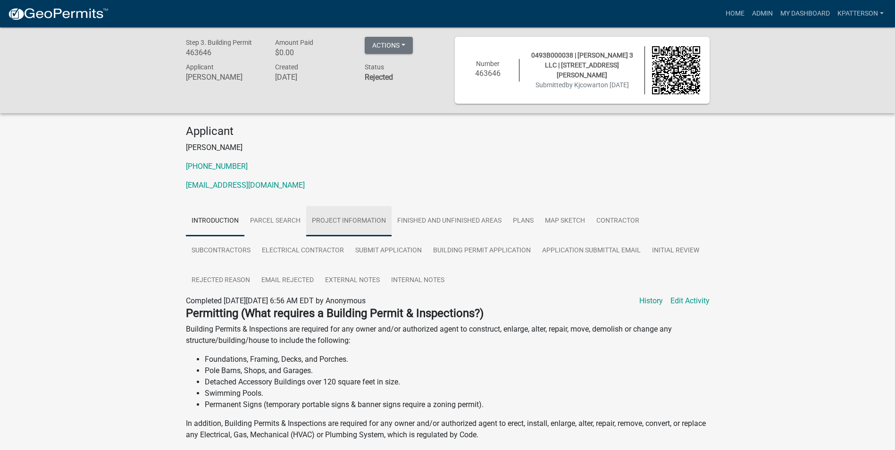
click at [349, 230] on link "Project Information" at bounding box center [348, 221] width 85 height 30
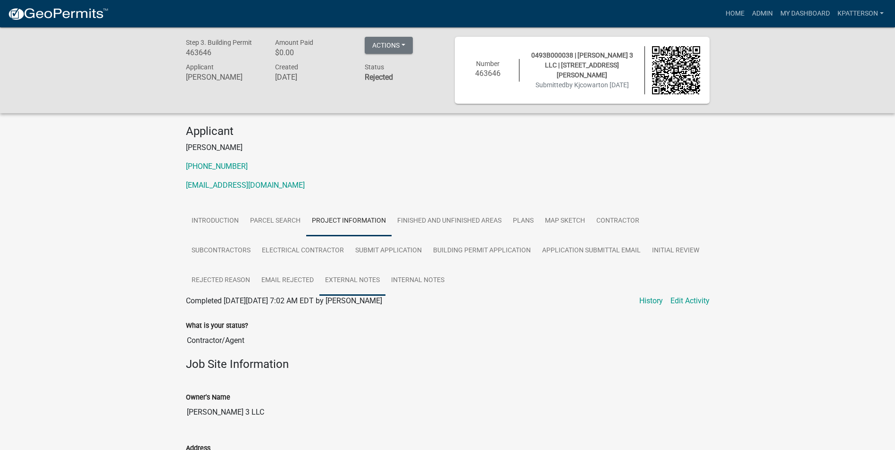
click at [369, 287] on link "External Notes" at bounding box center [353, 281] width 66 height 30
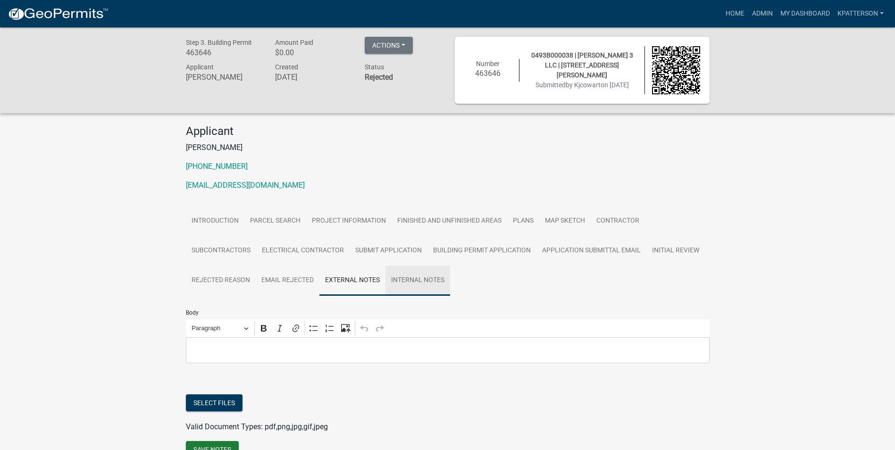
click at [407, 275] on link "Internal Notes" at bounding box center [418, 281] width 65 height 30
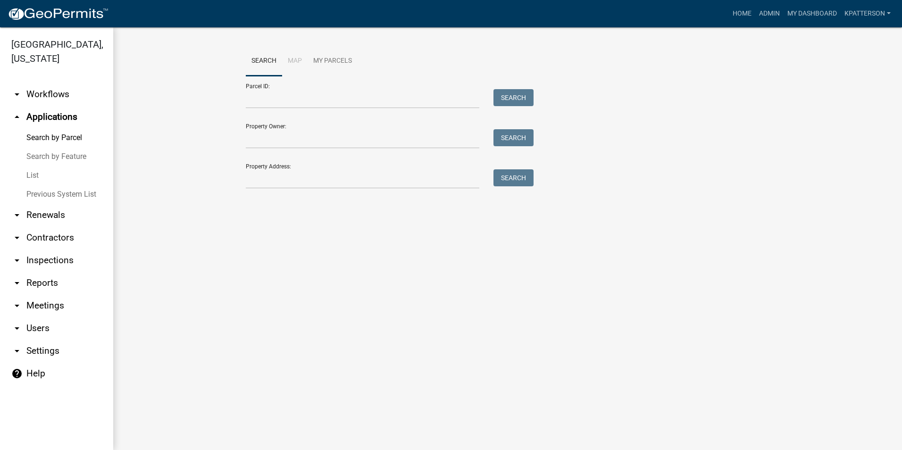
click at [45, 204] on link "arrow_drop_down Renewals" at bounding box center [56, 215] width 113 height 23
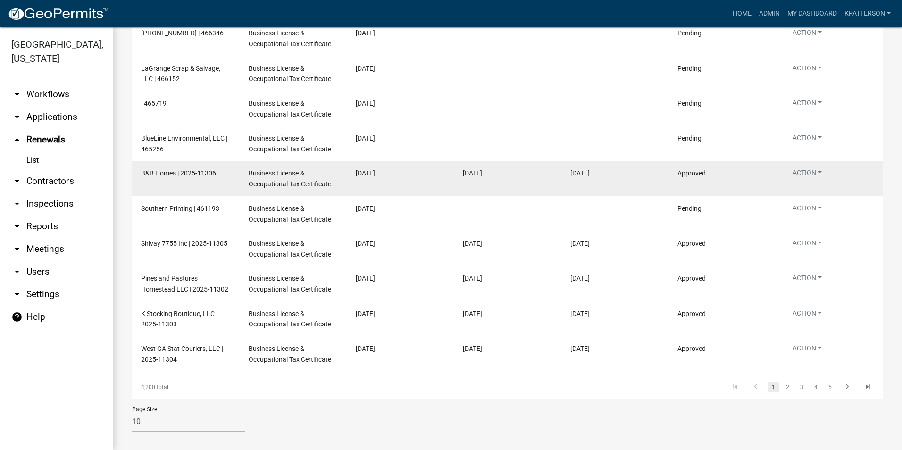
scroll to position [164, 0]
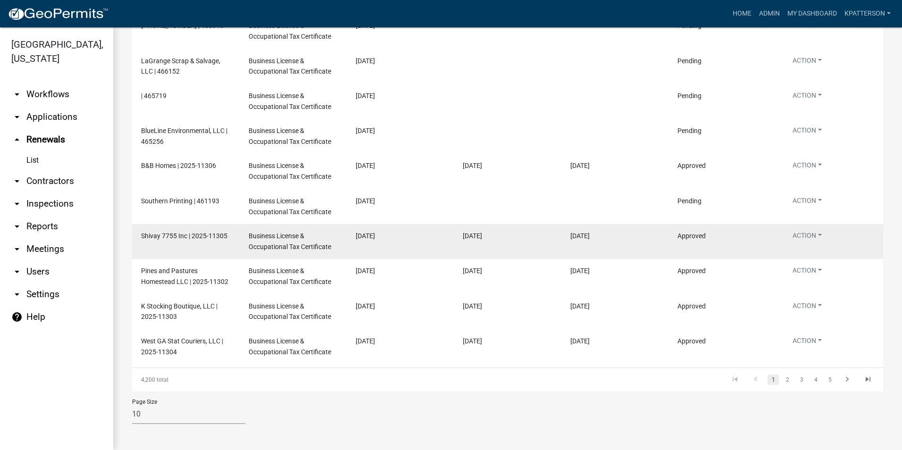
drag, startPoint x: 320, startPoint y: 275, endPoint x: 295, endPoint y: 248, distance: 37.4
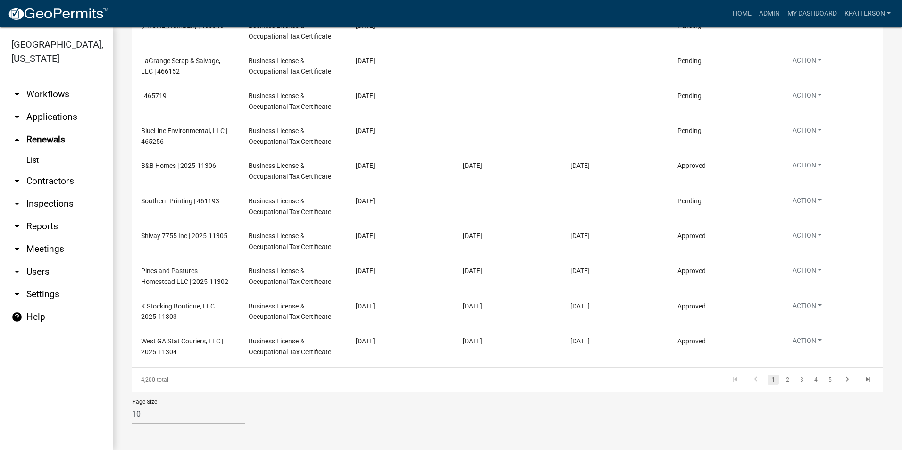
drag, startPoint x: 295, startPoint y: 248, endPoint x: 329, endPoint y: 405, distance: 160.6
click at [329, 405] on div "Page Size 10 25 50 100" at bounding box center [508, 412] width 766 height 40
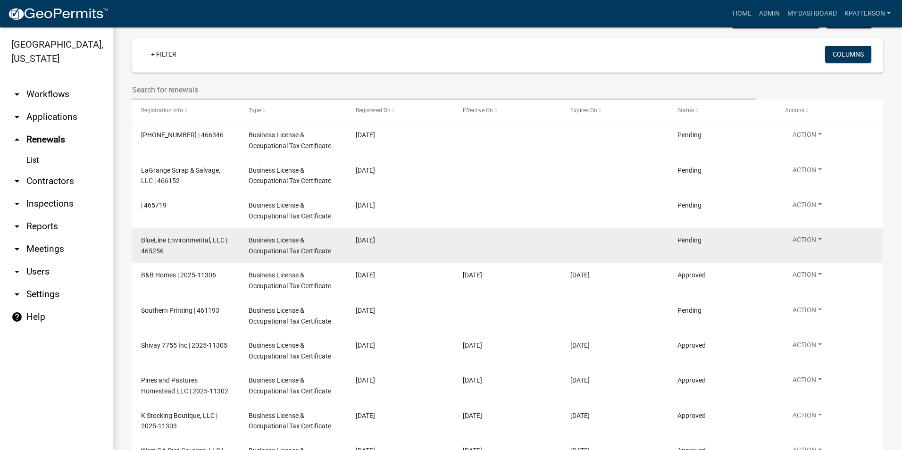
scroll to position [23, 0]
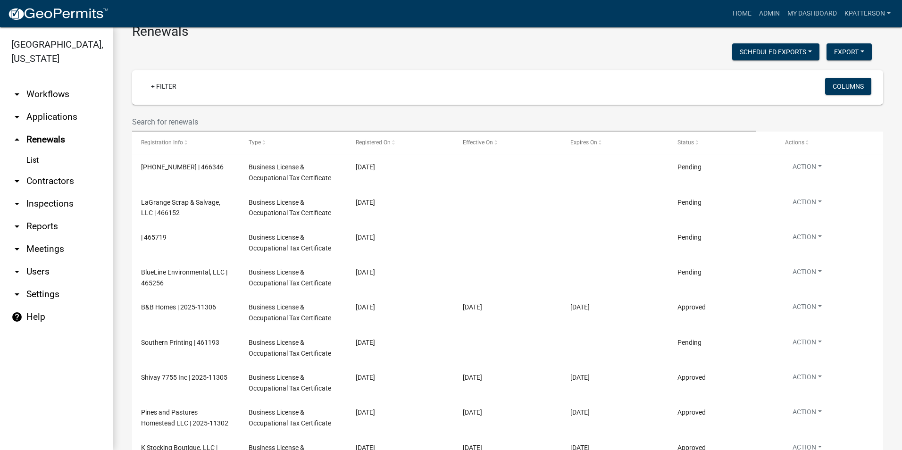
click at [42, 106] on link "arrow_drop_down Applications" at bounding box center [56, 117] width 113 height 23
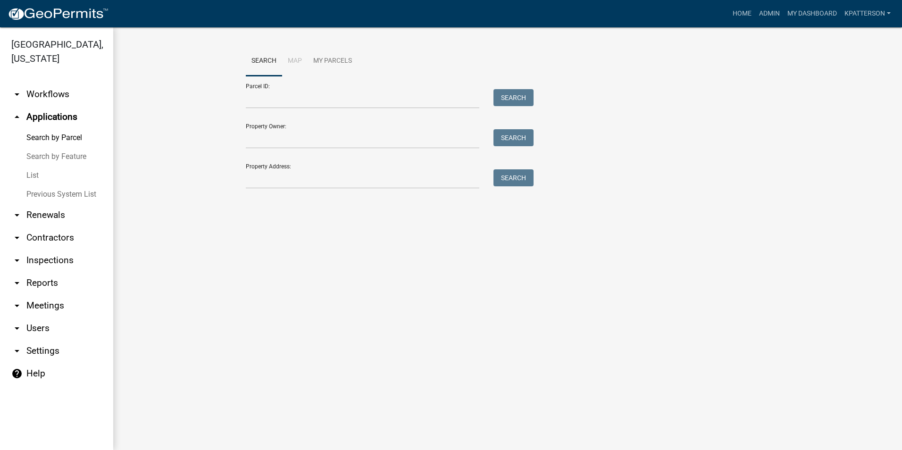
drag, startPoint x: 36, startPoint y: 171, endPoint x: 143, endPoint y: 122, distance: 118.3
click at [143, 122] on wm-workflow-application-search-view "Search Map My Parcels Parcel ID: Search Property Owner: Search Property Address…" at bounding box center [507, 121] width 751 height 151
click at [321, 183] on input "Property Address:" at bounding box center [363, 178] width 234 height 19
type input "[STREET_ADDRESS][PERSON_NAME]"
click at [504, 178] on button "Search" at bounding box center [514, 177] width 40 height 17
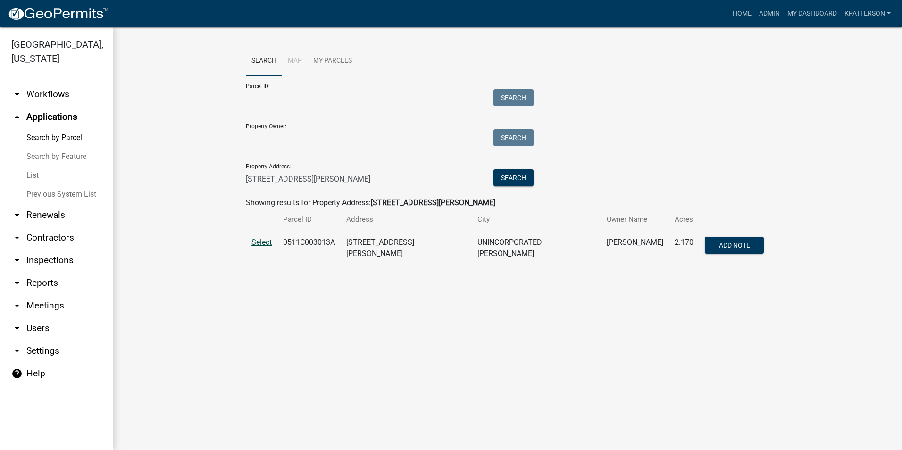
click at [260, 239] on span "Select" at bounding box center [262, 242] width 20 height 9
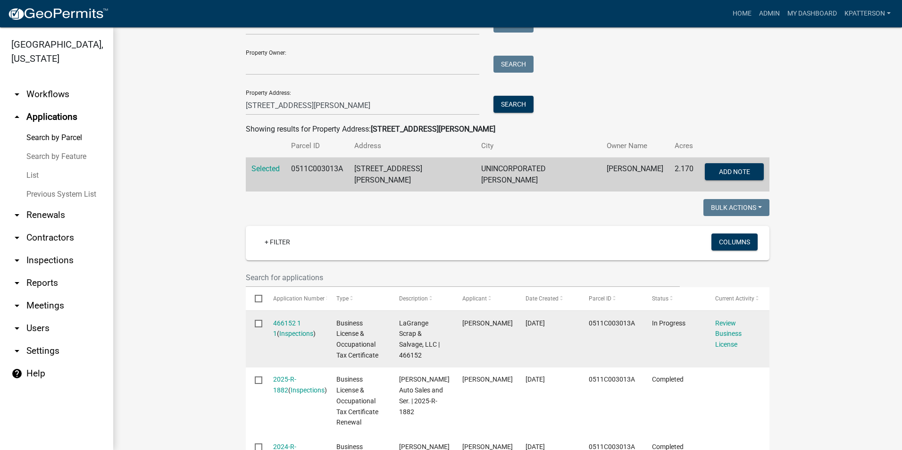
scroll to position [94, 0]
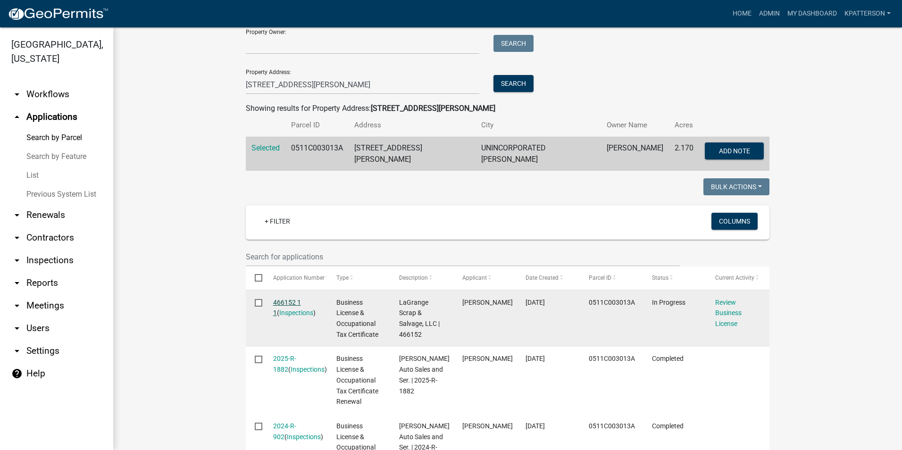
click at [279, 299] on link "466152 1 1" at bounding box center [287, 308] width 28 height 18
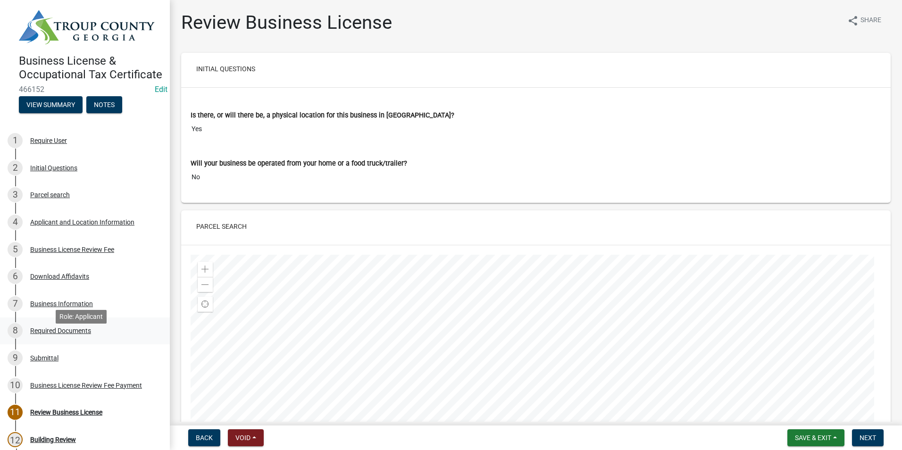
click at [89, 333] on link "8 Required Documents" at bounding box center [85, 331] width 170 height 27
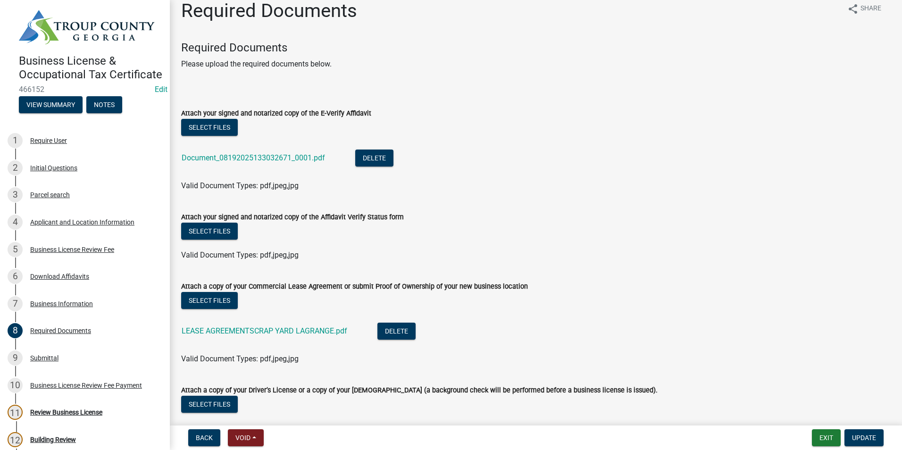
scroll to position [47, 0]
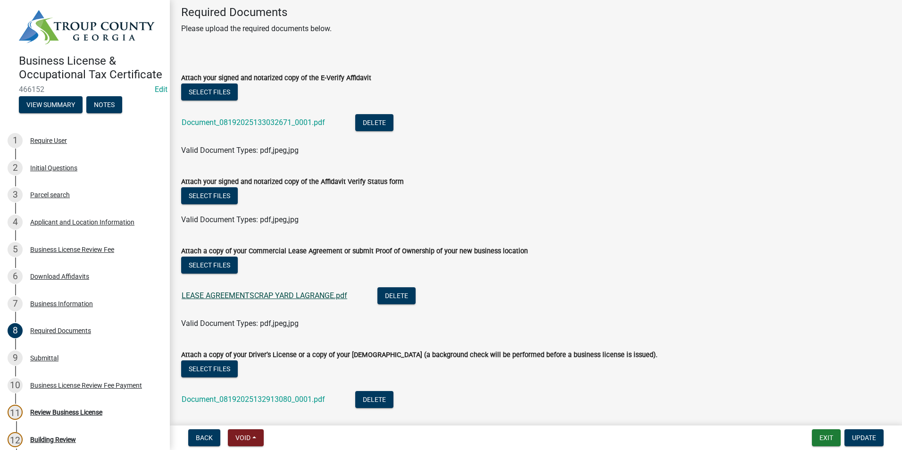
click at [250, 297] on link "LEASE AGREEMENTSCRAP YARD LAGRANGE.pdf" at bounding box center [265, 295] width 166 height 9
click at [832, 439] on button "Exit" at bounding box center [826, 438] width 29 height 17
